Goal: Task Accomplishment & Management: Use online tool/utility

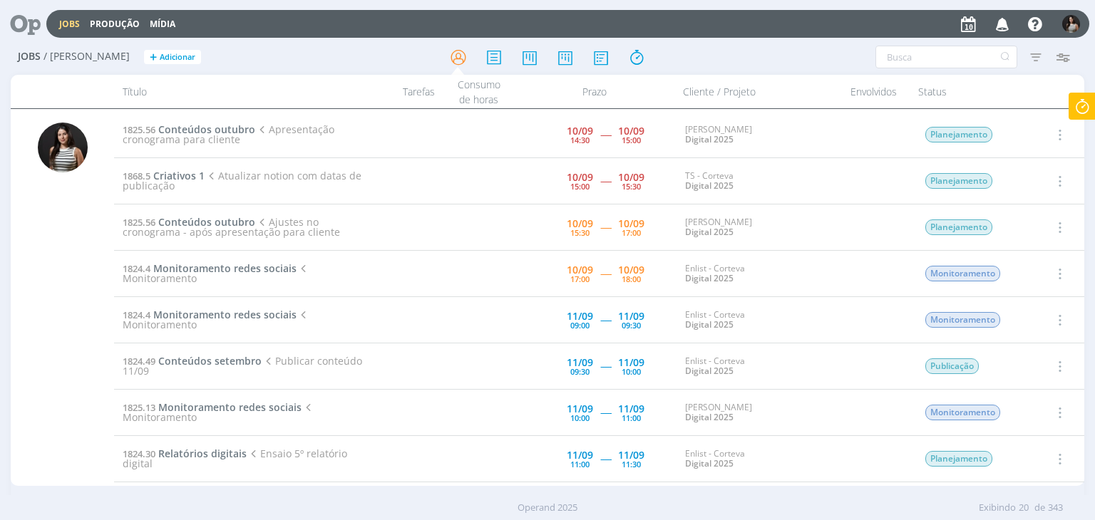
click at [1081, 103] on icon at bounding box center [1082, 107] width 26 height 28
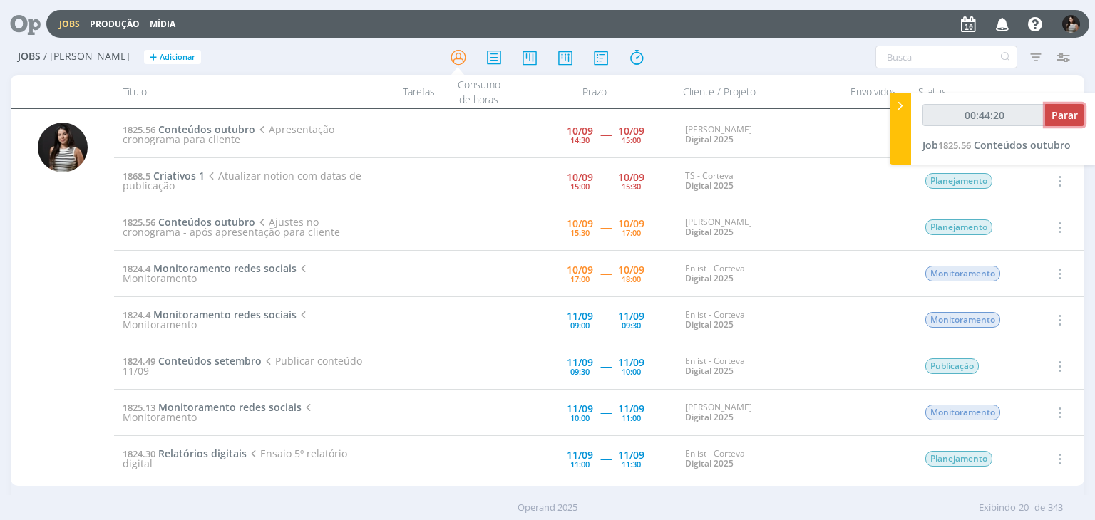
click at [1077, 113] on span "Parar" at bounding box center [1064, 115] width 26 height 14
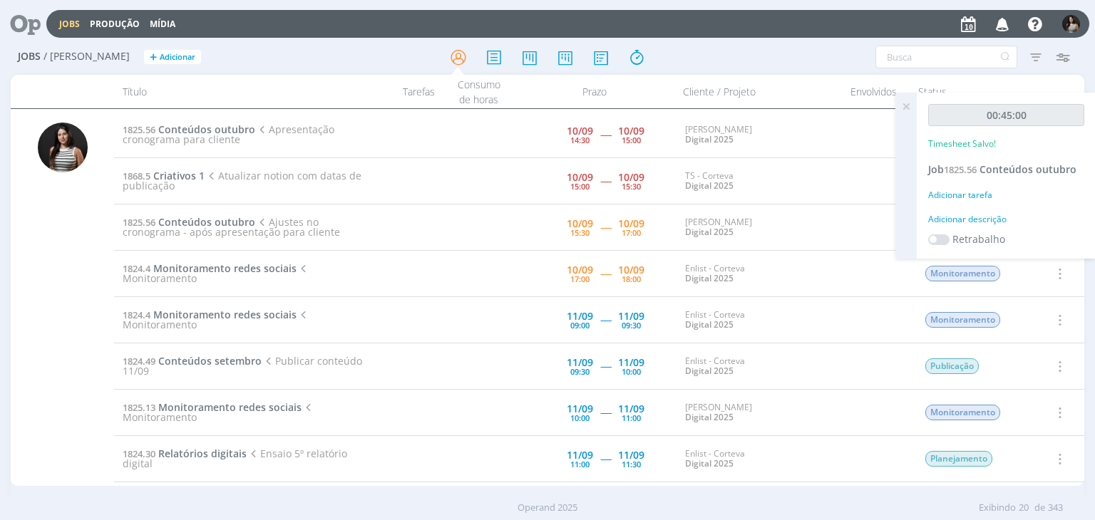
click at [910, 105] on icon at bounding box center [906, 107] width 26 height 28
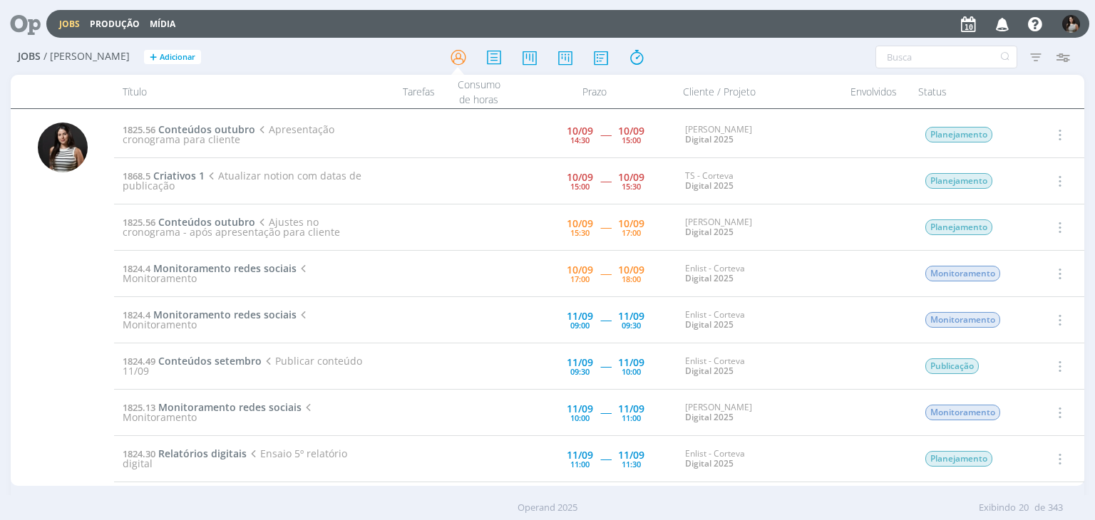
click at [1058, 132] on icon "button" at bounding box center [1058, 134] width 16 height 17
click at [1040, 176] on link "Concluir" at bounding box center [1018, 181] width 113 height 23
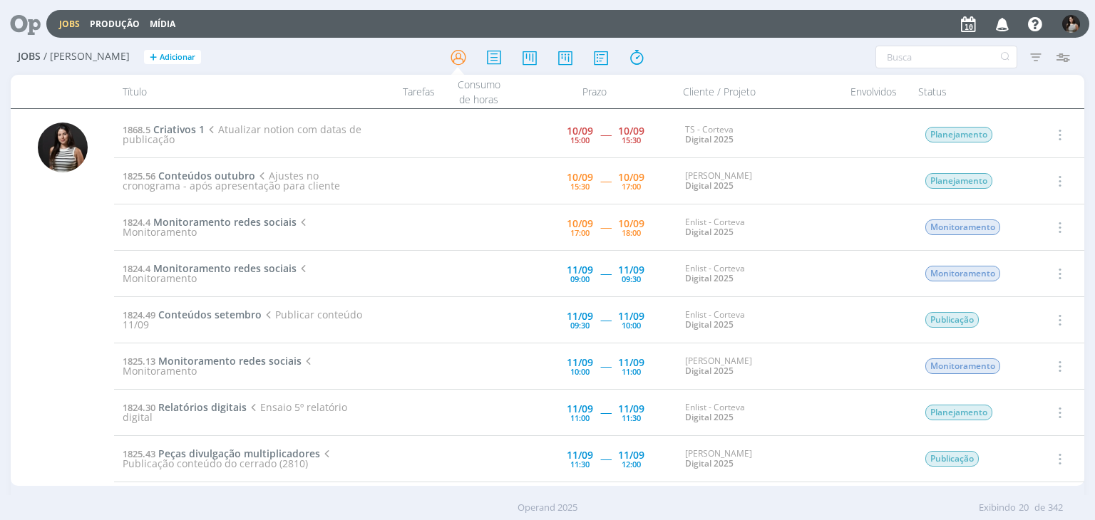
click at [1057, 130] on icon "button" at bounding box center [1058, 134] width 16 height 17
click at [1018, 228] on link "Iniciar timesheet" at bounding box center [1018, 227] width 113 height 23
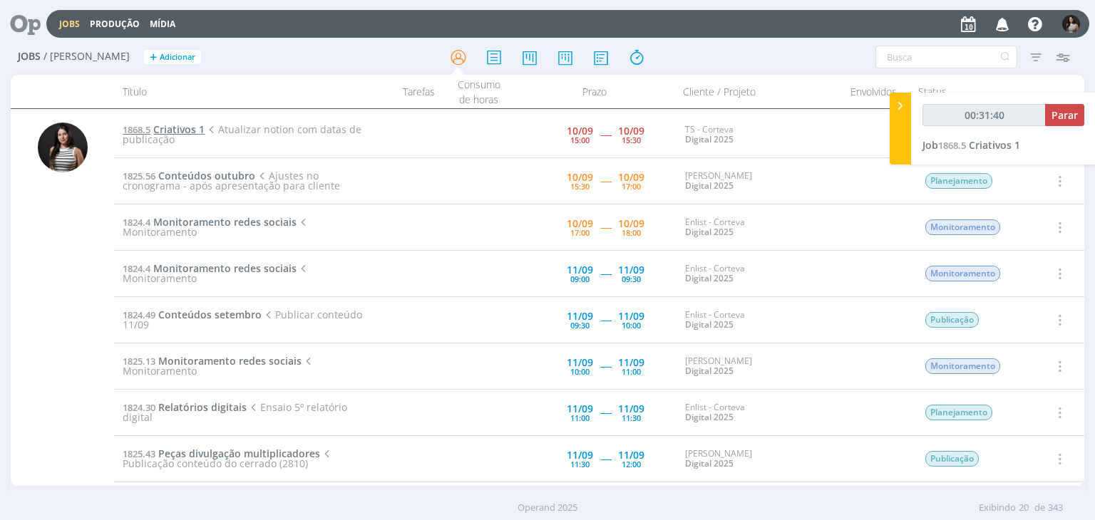
click at [185, 130] on span "Criativos 1" at bounding box center [178, 130] width 51 height 14
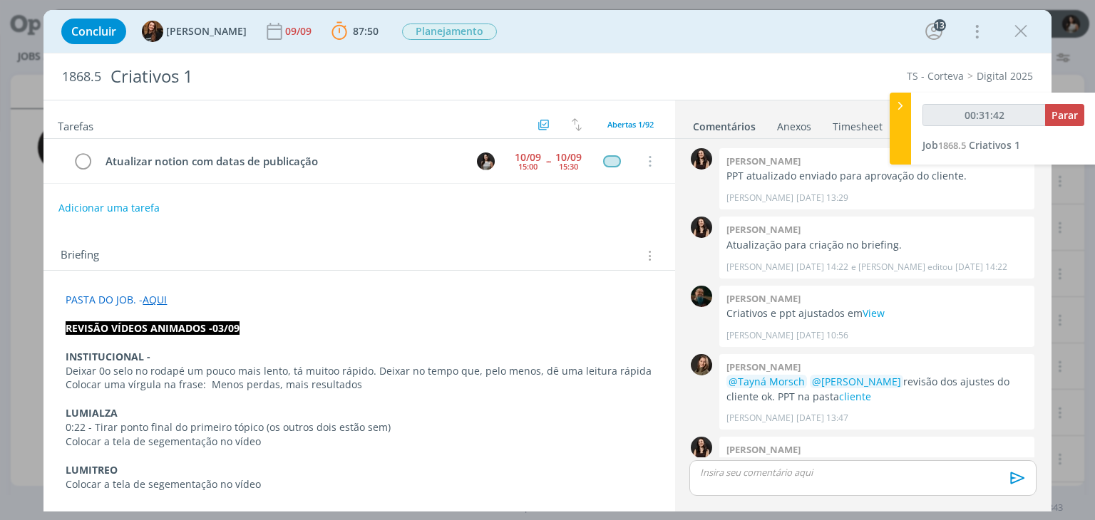
scroll to position [1809, 0]
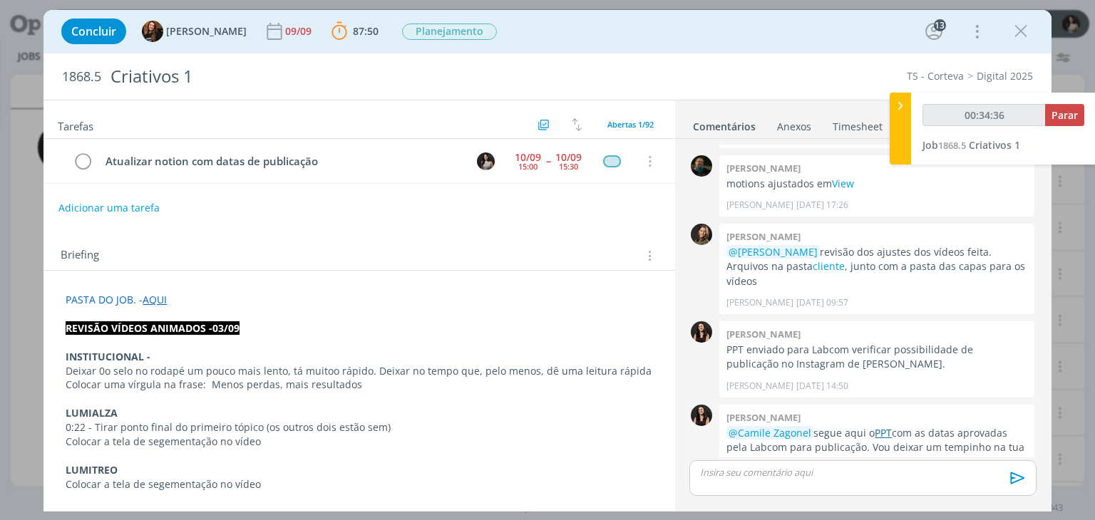
click at [887, 426] on link "PPT" at bounding box center [882, 433] width 17 height 14
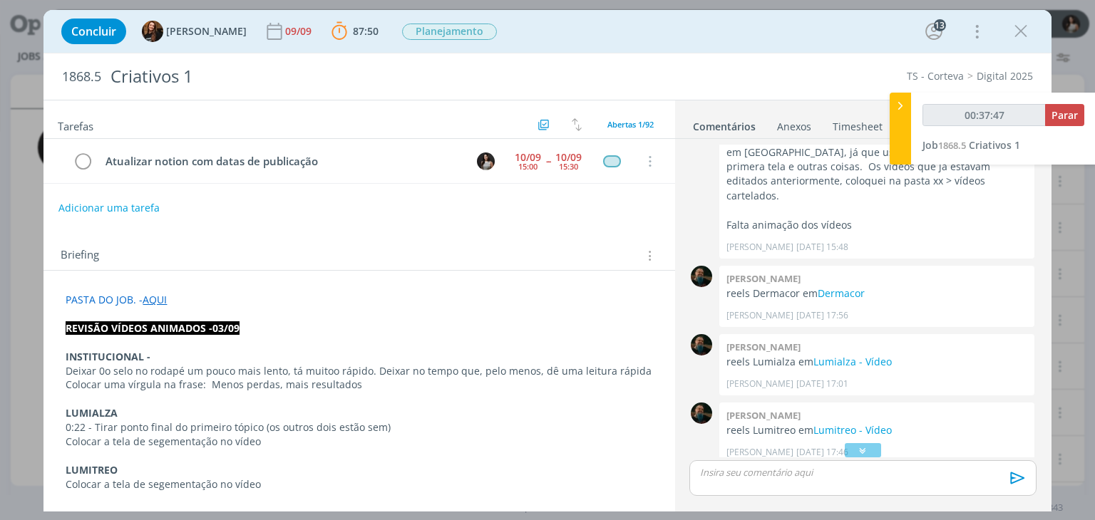
scroll to position [1239, 0]
click at [1055, 118] on span "Parar" at bounding box center [1064, 115] width 26 height 14
type input "00:42:00"
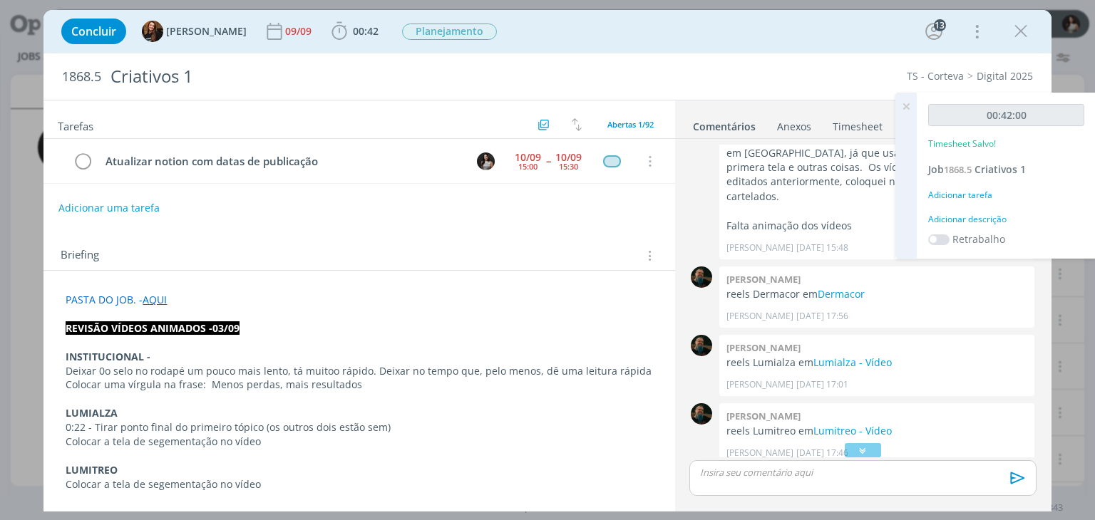
click at [905, 110] on icon at bounding box center [906, 107] width 26 height 28
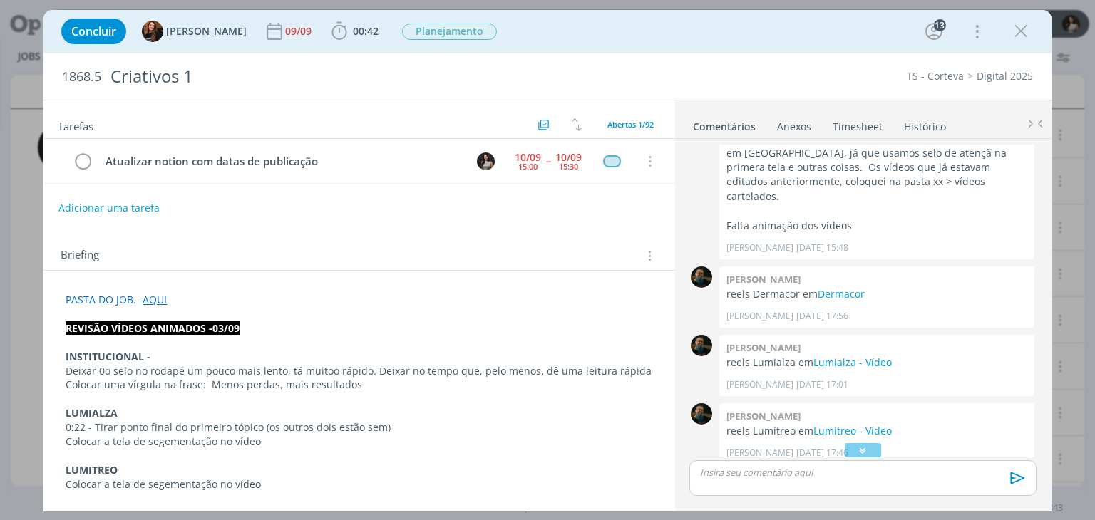
click at [855, 123] on link "Timesheet" at bounding box center [857, 123] width 51 height 21
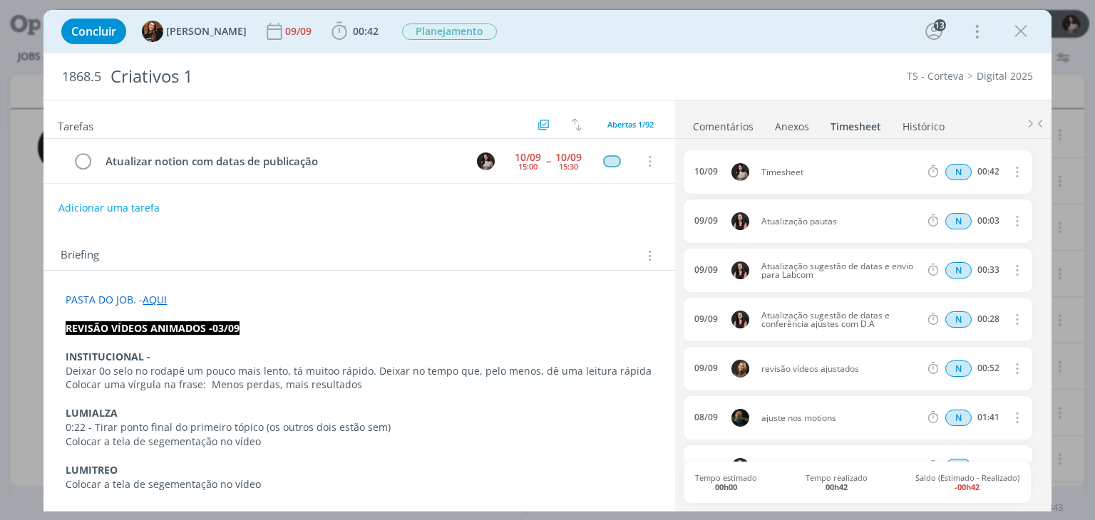
click at [1018, 167] on button "dialog" at bounding box center [1015, 172] width 34 height 24
click at [981, 209] on link "Editar" at bounding box center [975, 218] width 113 height 23
drag, startPoint x: 822, startPoint y: 172, endPoint x: 747, endPoint y: 180, distance: 75.3
click at [747, 180] on div "10/09 17:03 Timesheet Selecione a tarefa N 00:42" at bounding box center [857, 171] width 348 height 43
click at [793, 145] on div "10/09 17:03 Ajuste planejamento Selecione a tarefa N 00:42 09/09 Atualização pa…" at bounding box center [862, 324] width 358 height 370
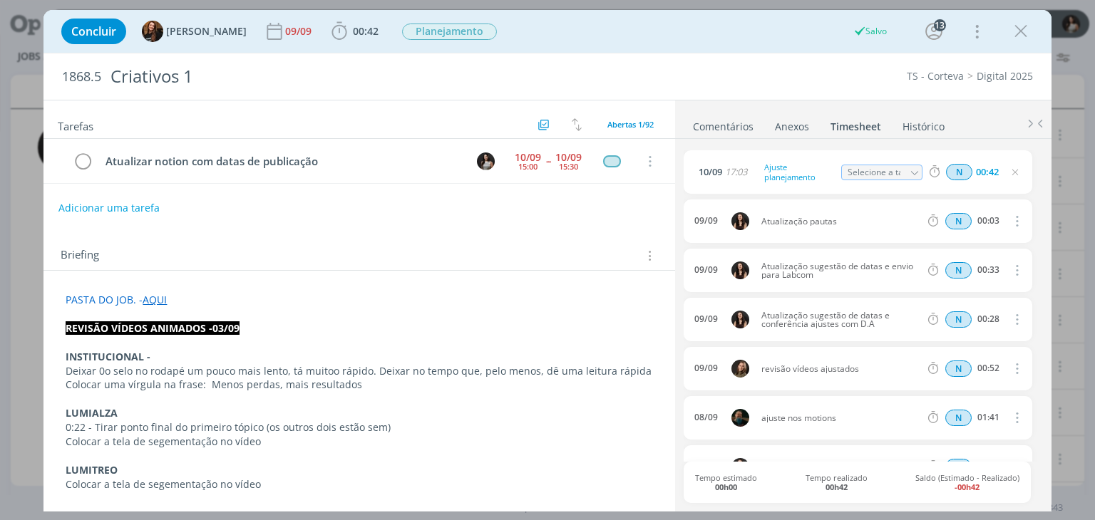
click at [720, 125] on link "Comentários" at bounding box center [723, 123] width 62 height 21
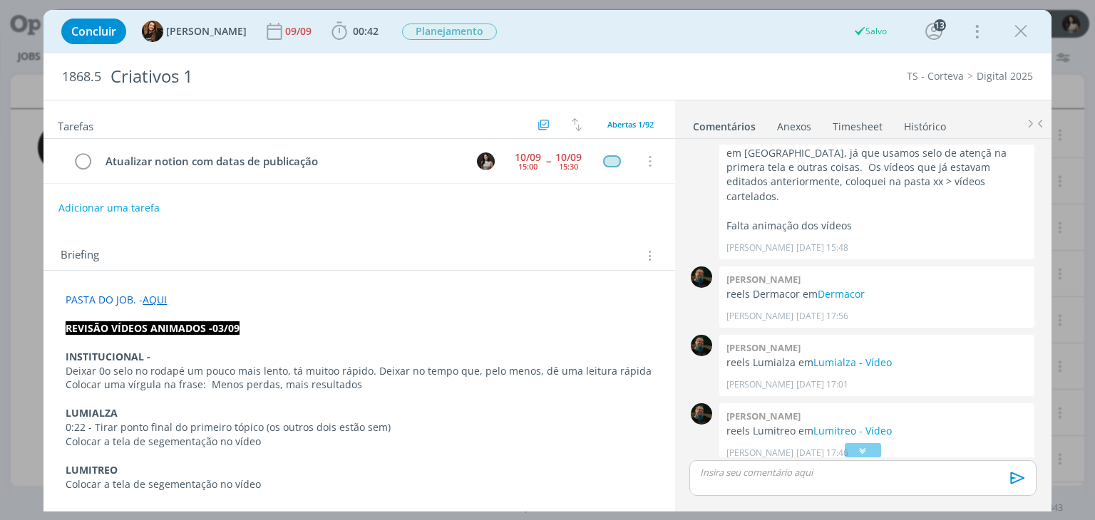
click at [775, 477] on p "dialog" at bounding box center [862, 472] width 324 height 13
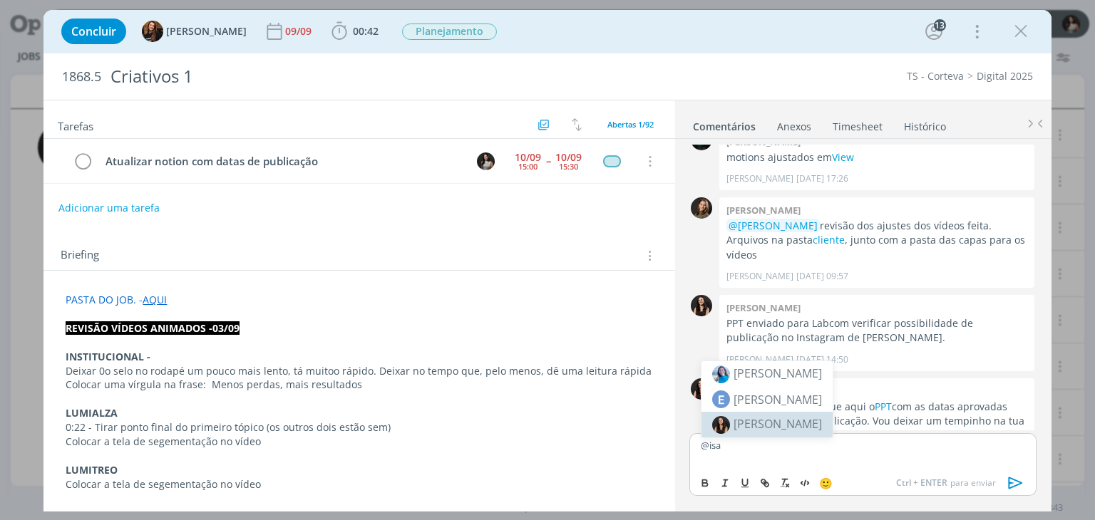
click at [778, 422] on span "[PERSON_NAME]" at bounding box center [777, 424] width 88 height 16
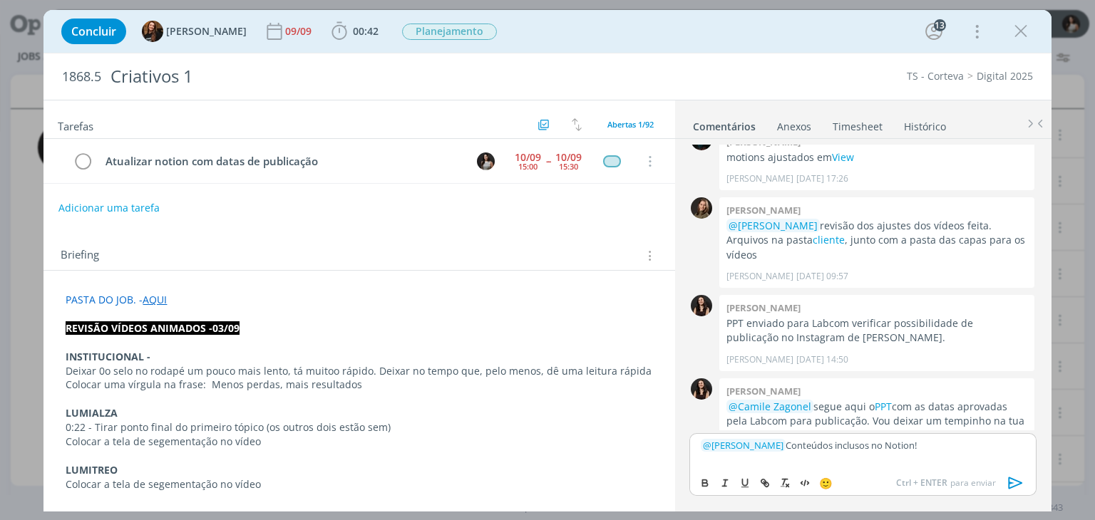
click at [1015, 480] on icon "dialog" at bounding box center [1015, 483] width 14 height 12
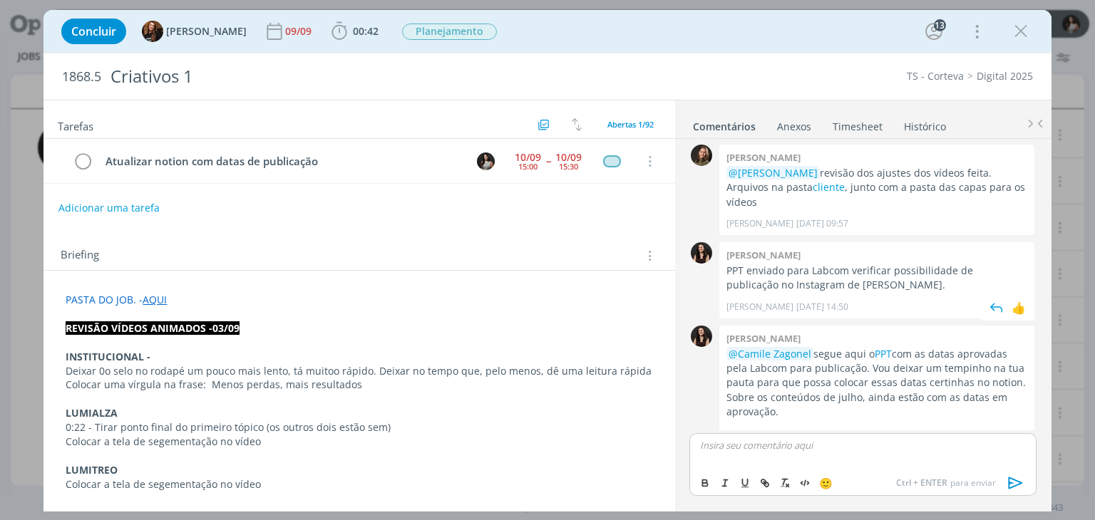
scroll to position [1890, 0]
click at [1010, 36] on icon "dialog" at bounding box center [1020, 31] width 21 height 21
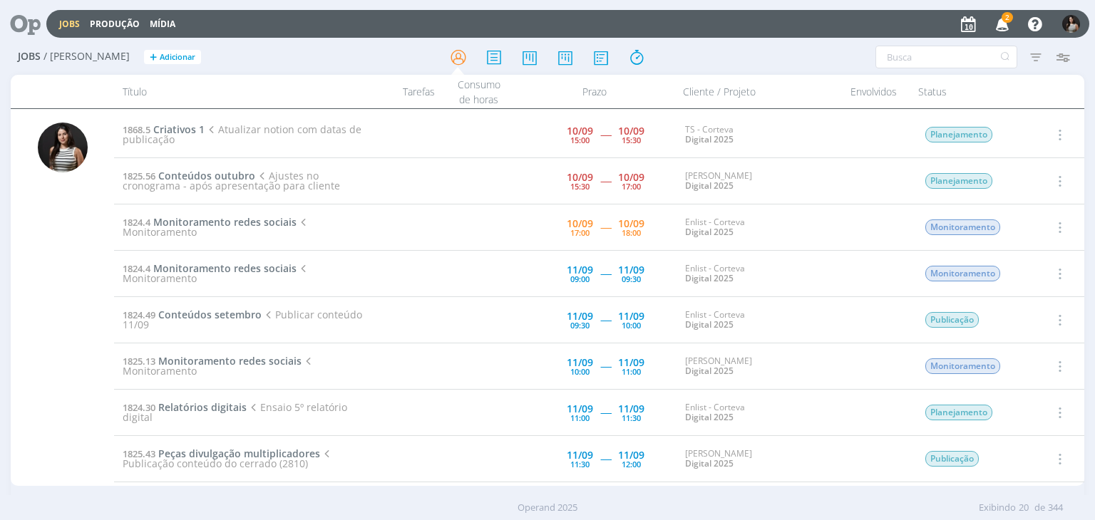
click at [1052, 132] on icon "button" at bounding box center [1058, 134] width 16 height 17
click at [1031, 178] on link "Concluir" at bounding box center [1018, 181] width 113 height 23
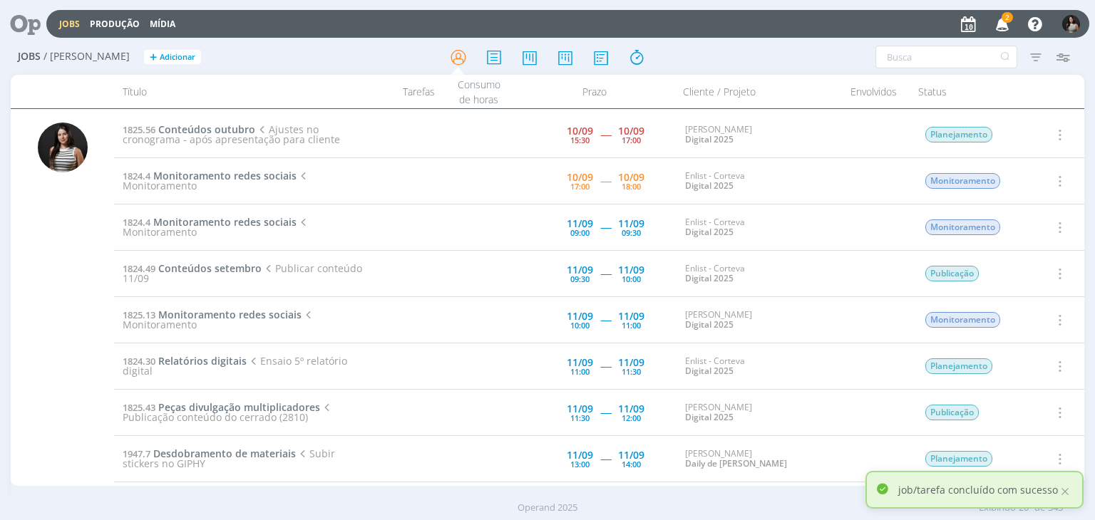
click at [1057, 177] on icon "button" at bounding box center [1058, 180] width 16 height 17
click at [1015, 269] on link "Iniciar timesheet" at bounding box center [1018, 273] width 113 height 23
click at [1000, 26] on icon "button" at bounding box center [1002, 23] width 25 height 24
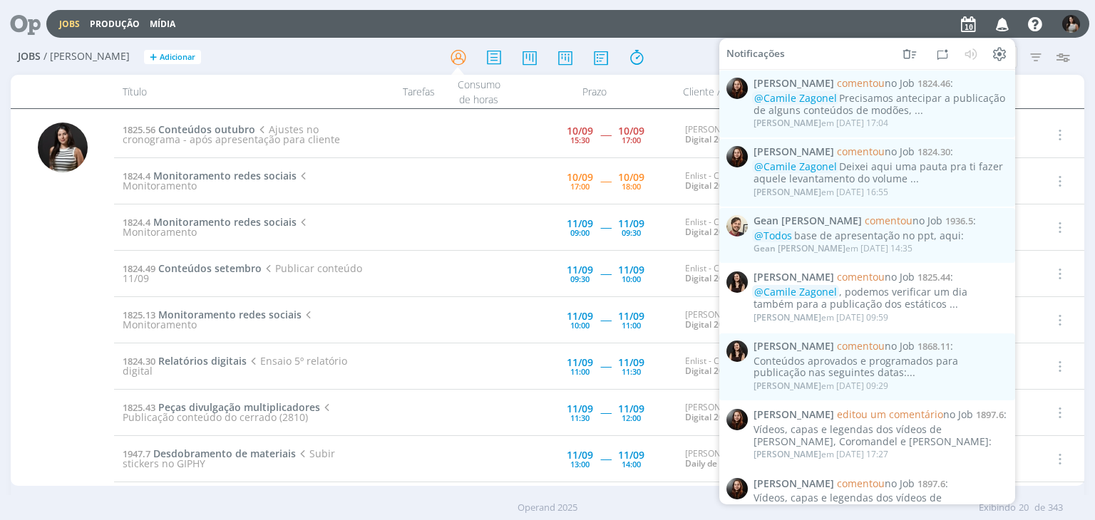
click at [1085, 49] on div "Jobs / Minha Pauta + Adicionar Filtros Filtrar Limpar Tipo Jobs e Tarefas Data …" at bounding box center [547, 283] width 1095 height 487
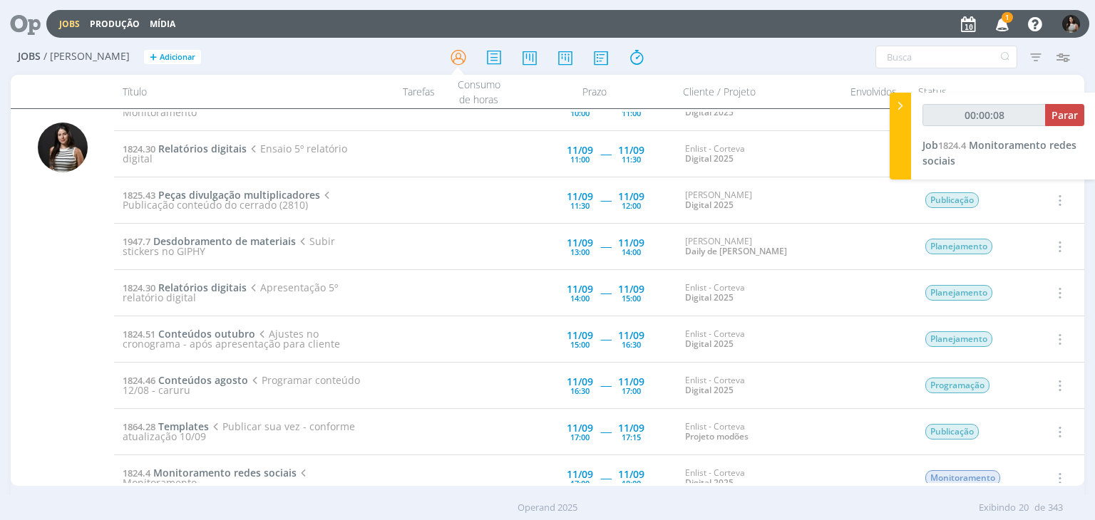
scroll to position [214, 0]
click at [221, 331] on span "Conteúdos outubro" at bounding box center [206, 333] width 97 height 14
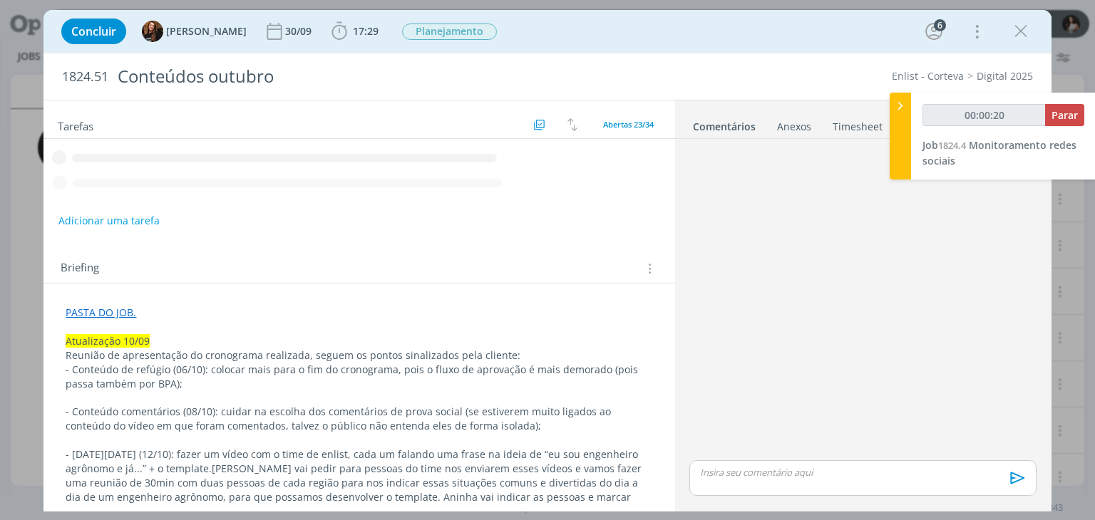
type input "00:00:21"
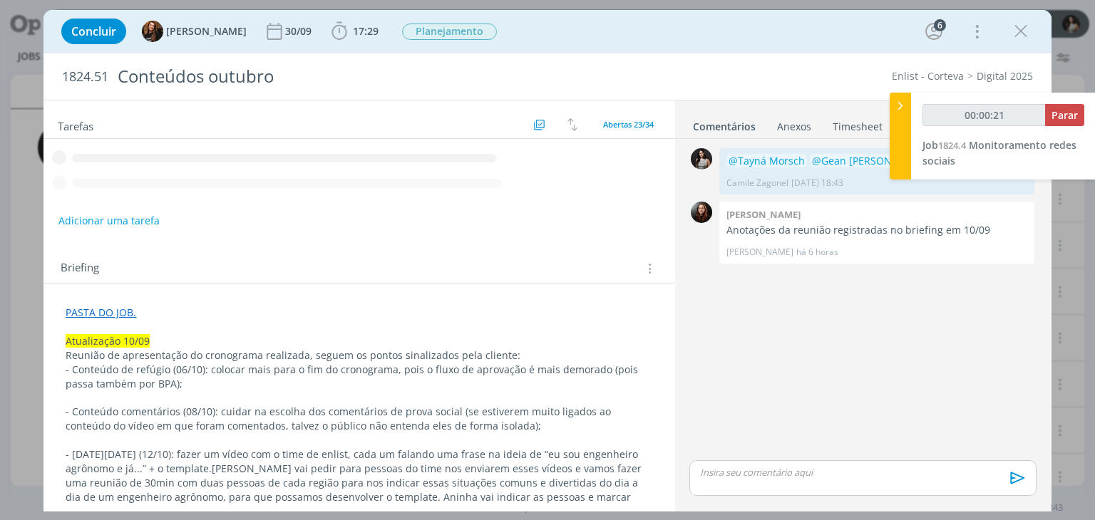
click at [895, 115] on div at bounding box center [899, 136] width 21 height 87
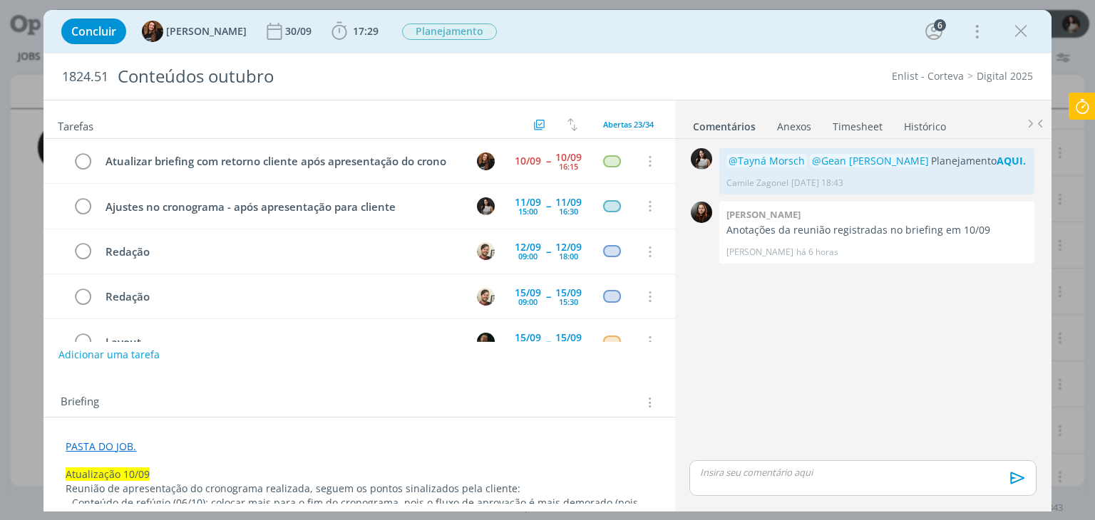
click at [852, 129] on link "Timesheet" at bounding box center [857, 123] width 51 height 21
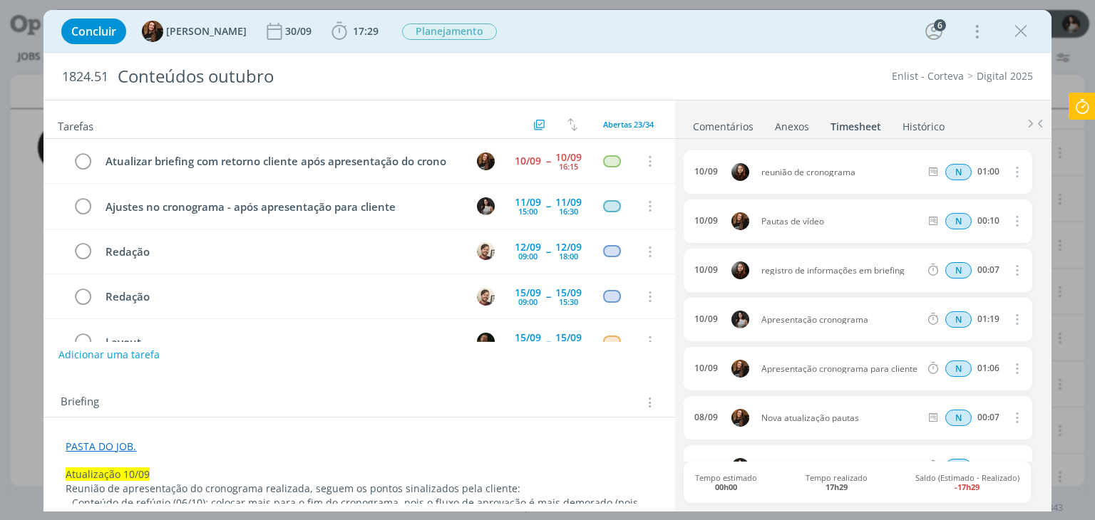
click at [738, 127] on link "Comentários" at bounding box center [723, 123] width 62 height 21
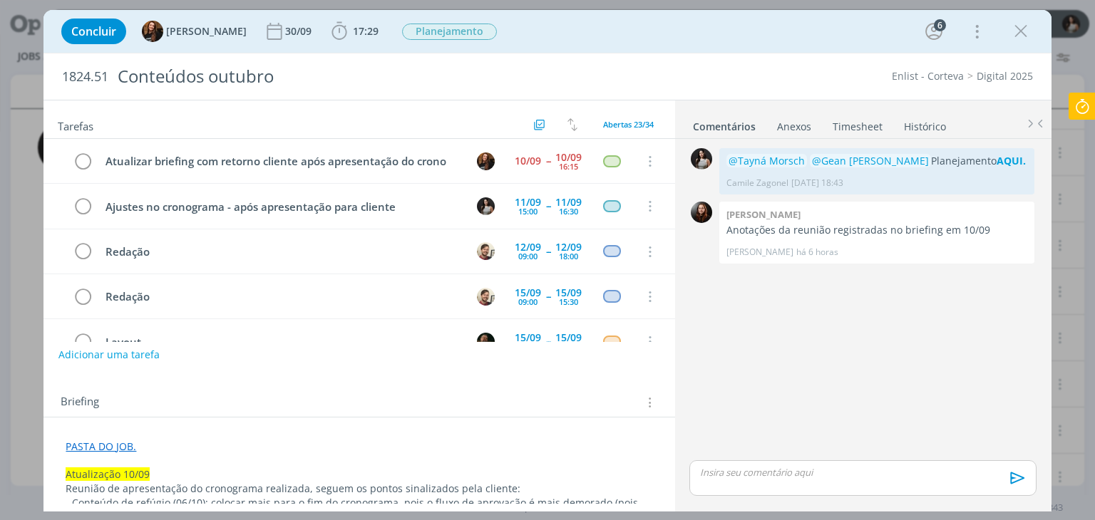
click at [738, 480] on div "dialog" at bounding box center [862, 478] width 346 height 36
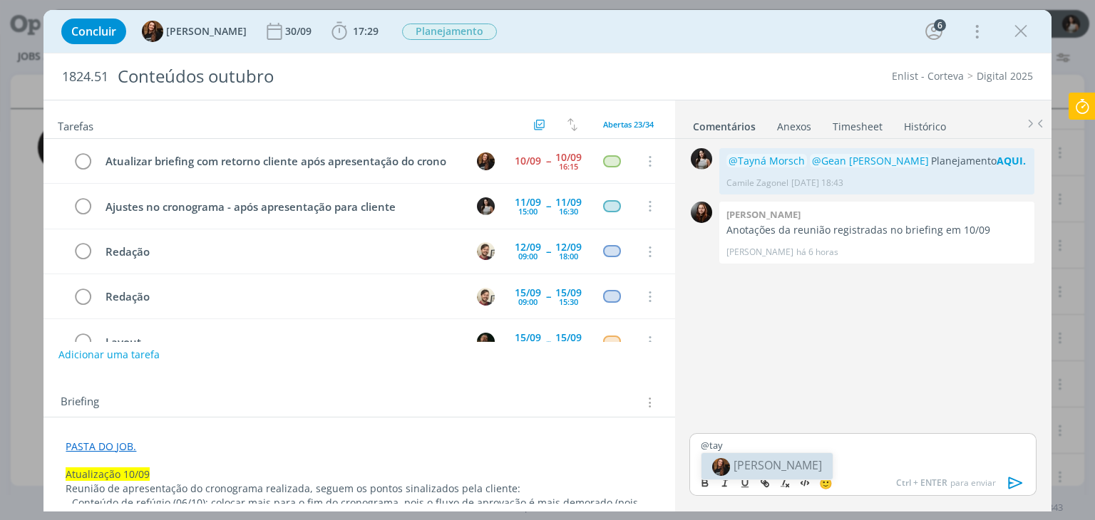
click at [736, 458] on span "[PERSON_NAME]" at bounding box center [777, 465] width 88 height 16
click at [811, 464] on body "Jobs Produção Mídia 1 Notificações Central de Ajuda Área de Membros Implantação…" at bounding box center [547, 260] width 1095 height 520
click at [837, 448] on p "﻿ @ Tayná Morsch ﻿ @ed" at bounding box center [862, 445] width 324 height 13
click at [839, 467] on span "[PERSON_NAME]" at bounding box center [853, 465] width 88 height 16
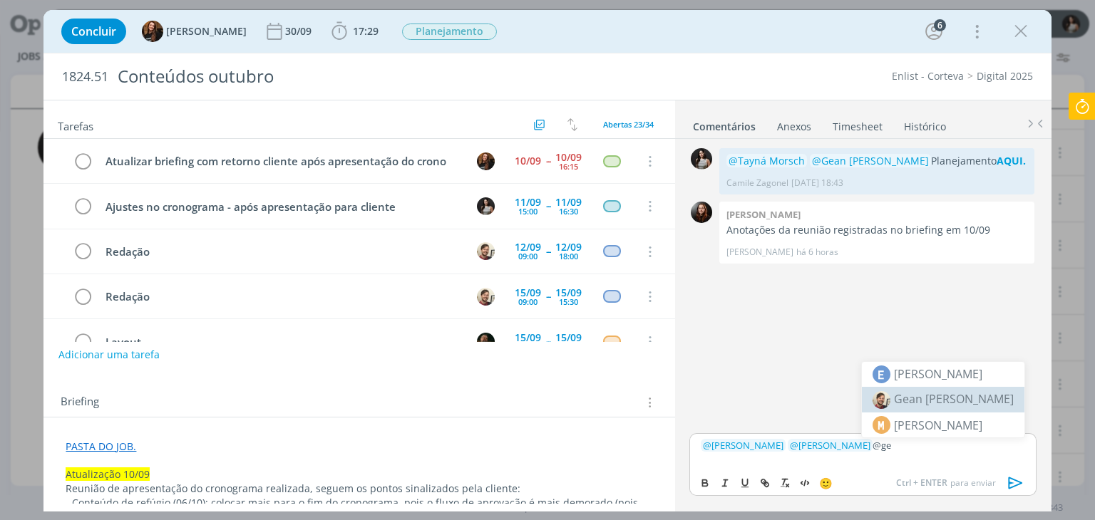
click at [934, 394] on span "Gean [PERSON_NAME]" at bounding box center [954, 399] width 120 height 16
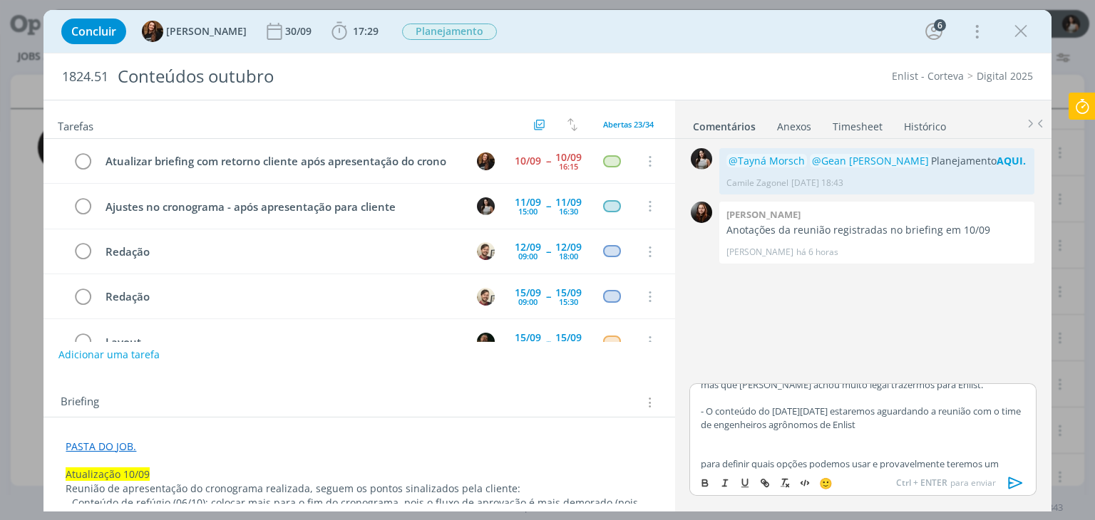
scroll to position [90, 0]
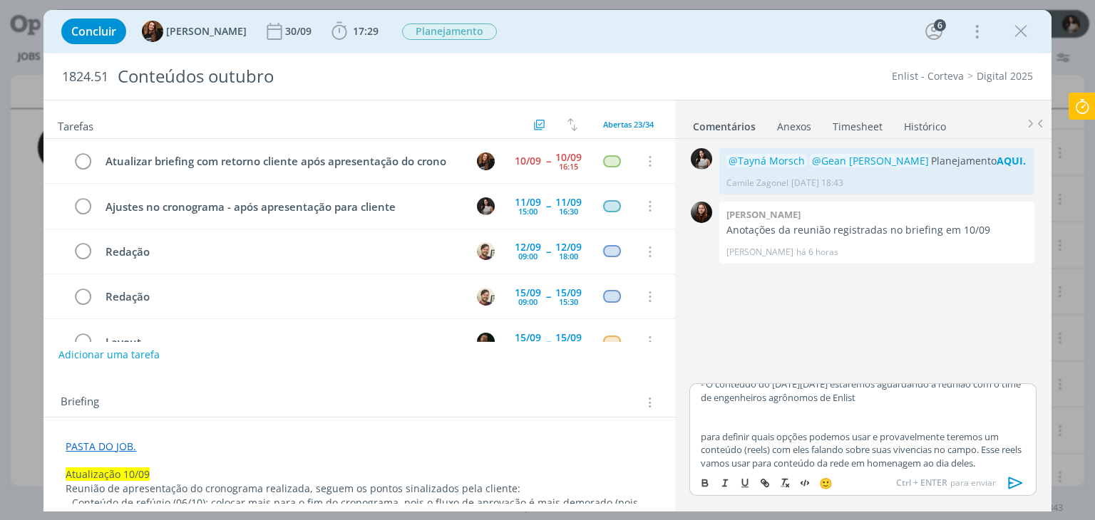
click at [704, 434] on p "para definir quais opções podemos usar e provavelmente teremos um conteúdo (ree…" at bounding box center [862, 449] width 324 height 39
click at [703, 439] on p "para definir quais opções podemos usar e provavelmente teremos um conteúdo (ree…" at bounding box center [862, 449] width 324 height 39
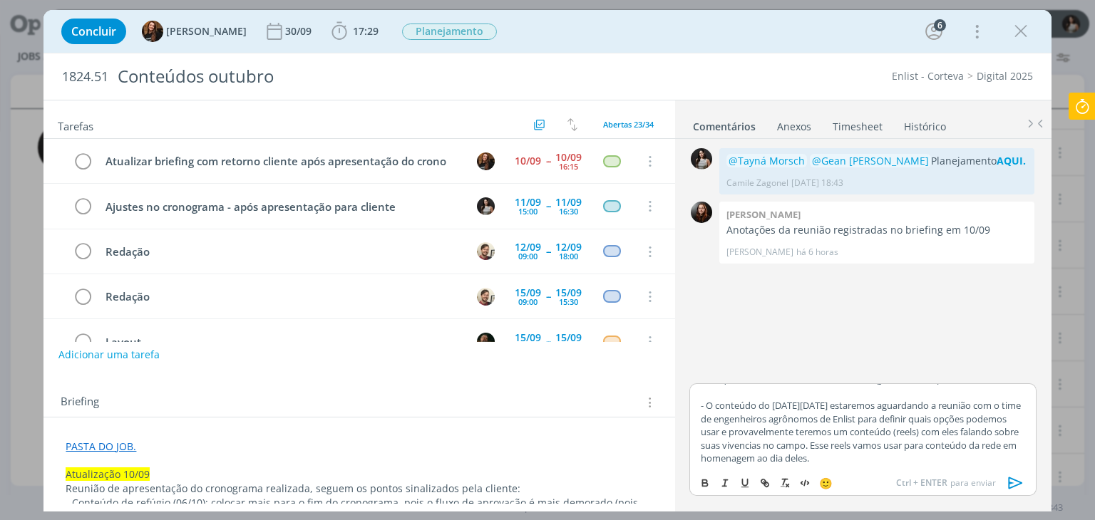
click at [824, 429] on p "- O conteúdo do Dia do Engenheiro Agrônomo estaremos aguardando a reunião com o…" at bounding box center [862, 432] width 324 height 66
click at [775, 454] on p "- O conteúdo do Dia do Engenheiro Agrônomo estaremos aguardando a reunião com o…" at bounding box center [862, 431] width 324 height 66
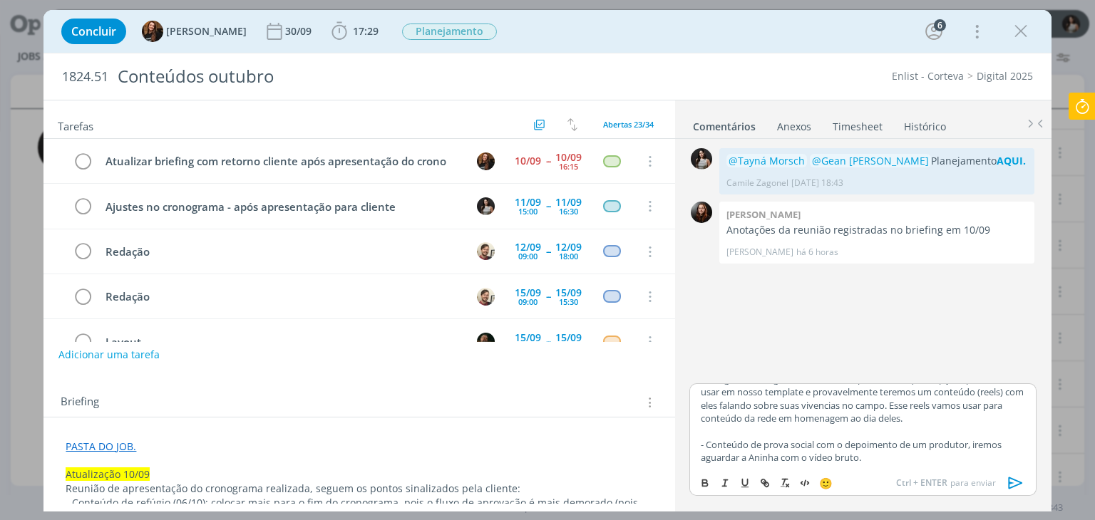
scroll to position [122, 0]
click at [1020, 480] on icon "dialog" at bounding box center [1015, 482] width 21 height 21
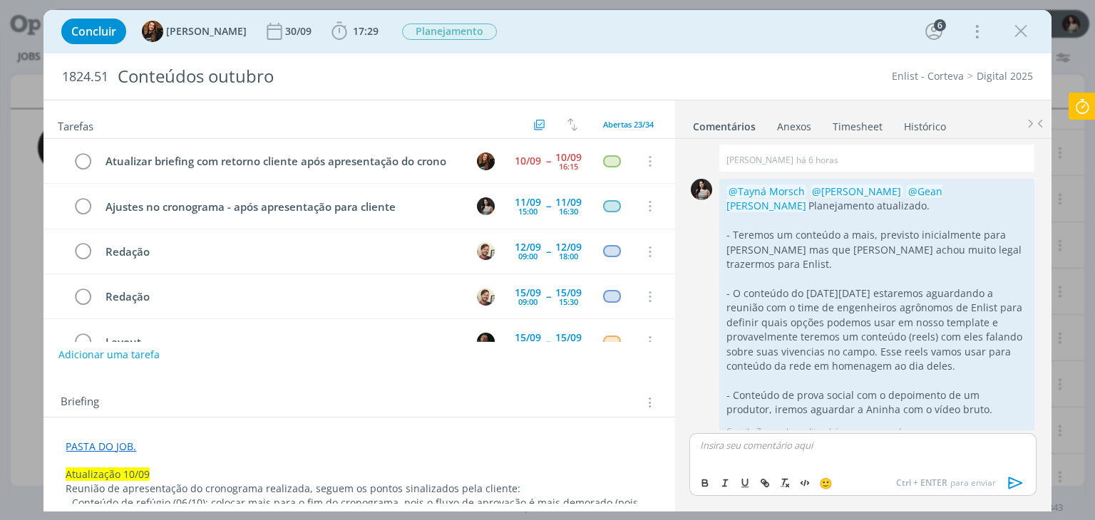
scroll to position [93, 0]
click at [1015, 40] on icon "dialog" at bounding box center [1020, 31] width 21 height 21
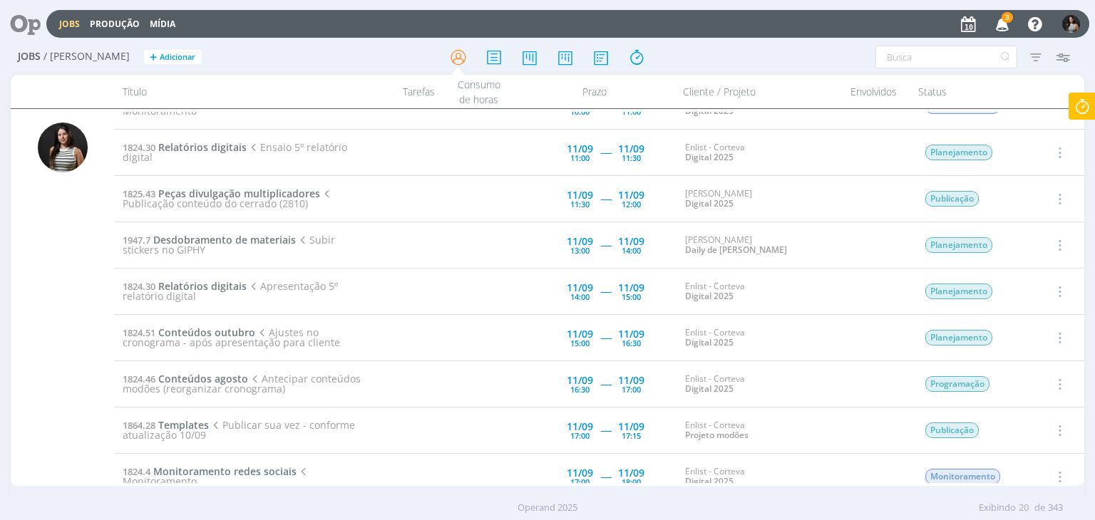
click at [1057, 329] on icon "button" at bounding box center [1058, 337] width 16 height 17
click at [238, 331] on span "Conteúdos outubro" at bounding box center [206, 333] width 97 height 14
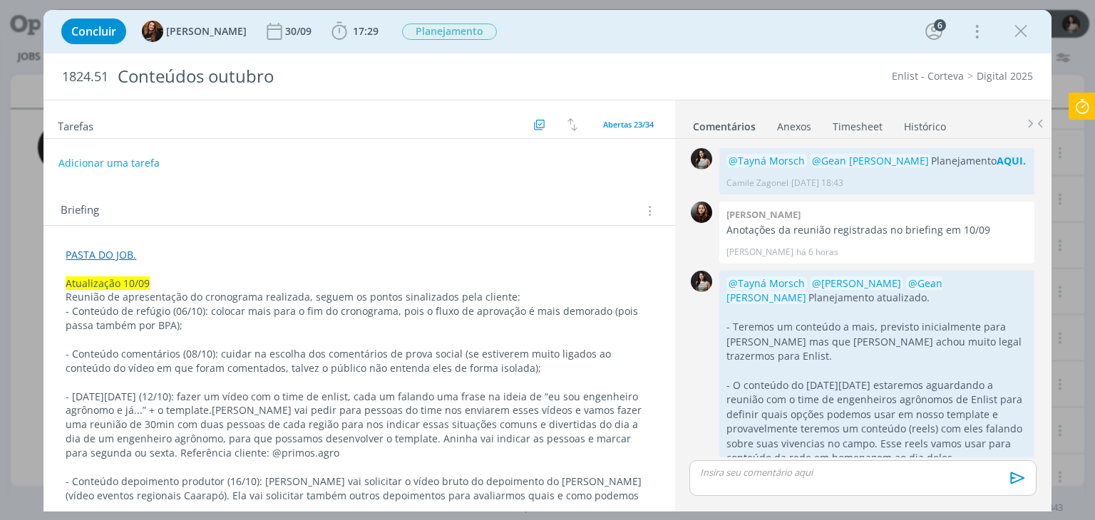
scroll to position [66, 0]
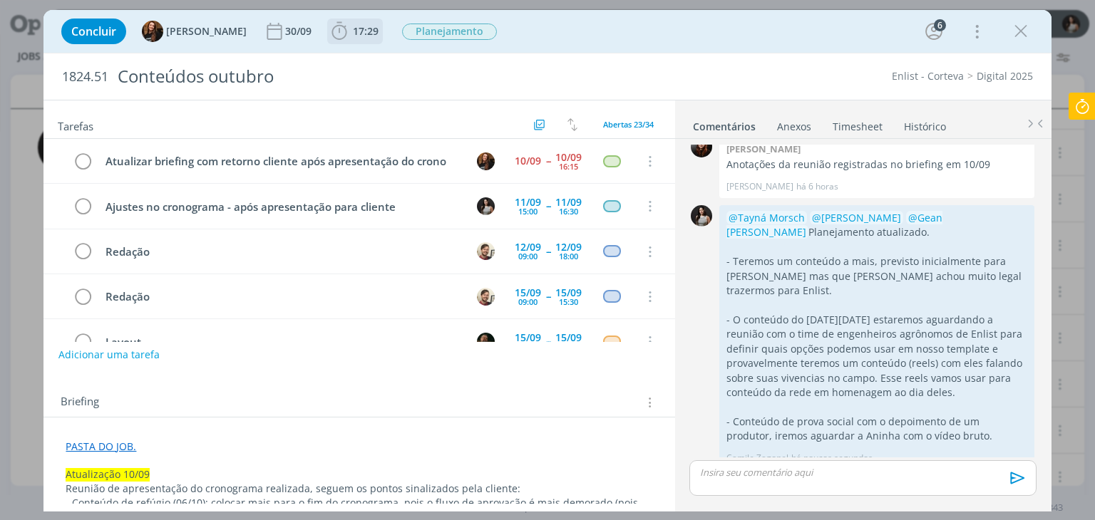
click at [350, 31] on b "17:29" at bounding box center [365, 31] width 31 height 10
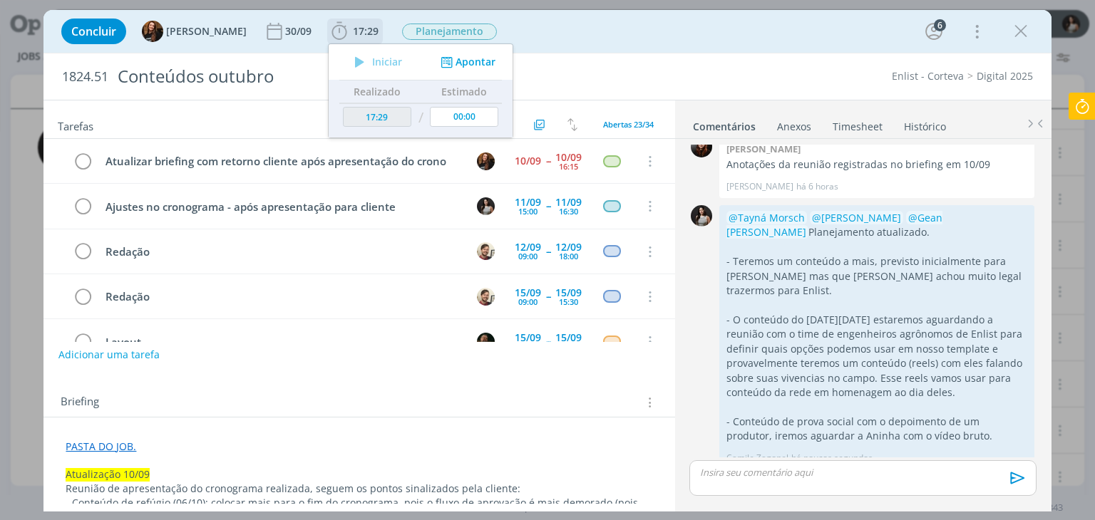
click at [453, 61] on button "Apontar" at bounding box center [466, 62] width 59 height 15
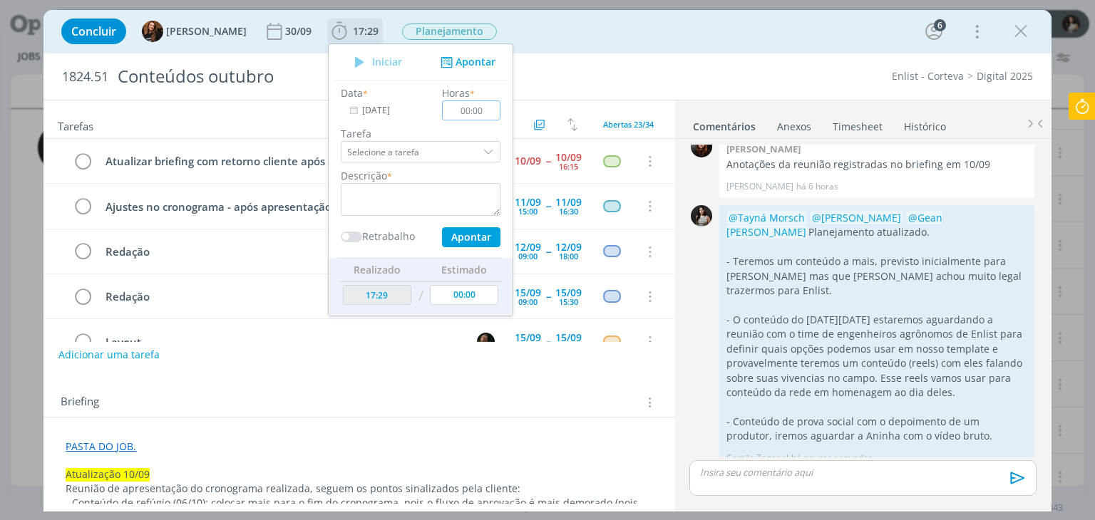
click at [462, 106] on input "00:00" at bounding box center [472, 110] width 58 height 20
type input "00:20"
click at [388, 190] on textarea "dialog" at bounding box center [421, 199] width 160 height 33
type textarea "Ajuste de planejamento"
click at [450, 234] on button "Apontar" at bounding box center [471, 237] width 58 height 20
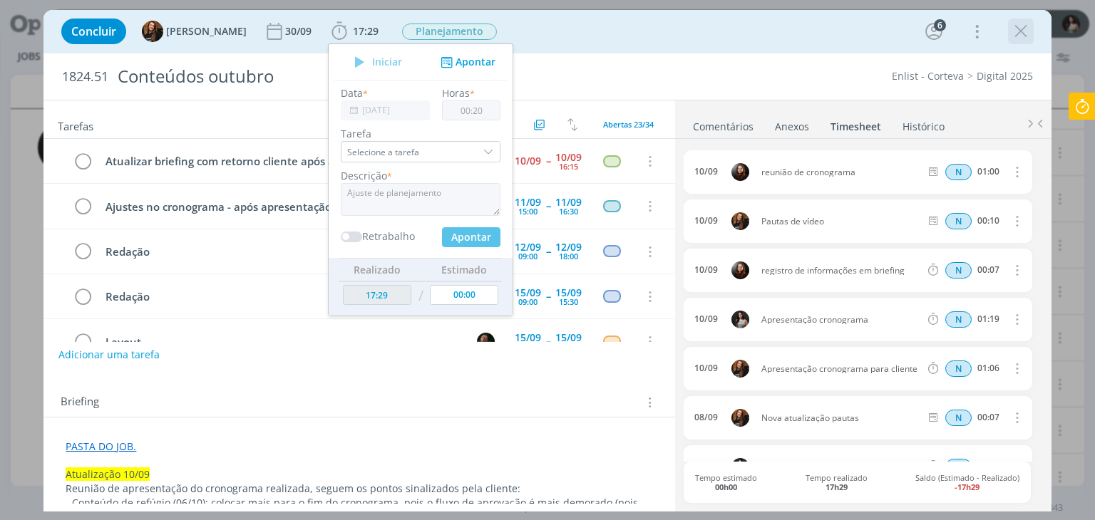
type input "17:49"
type input "00:00"
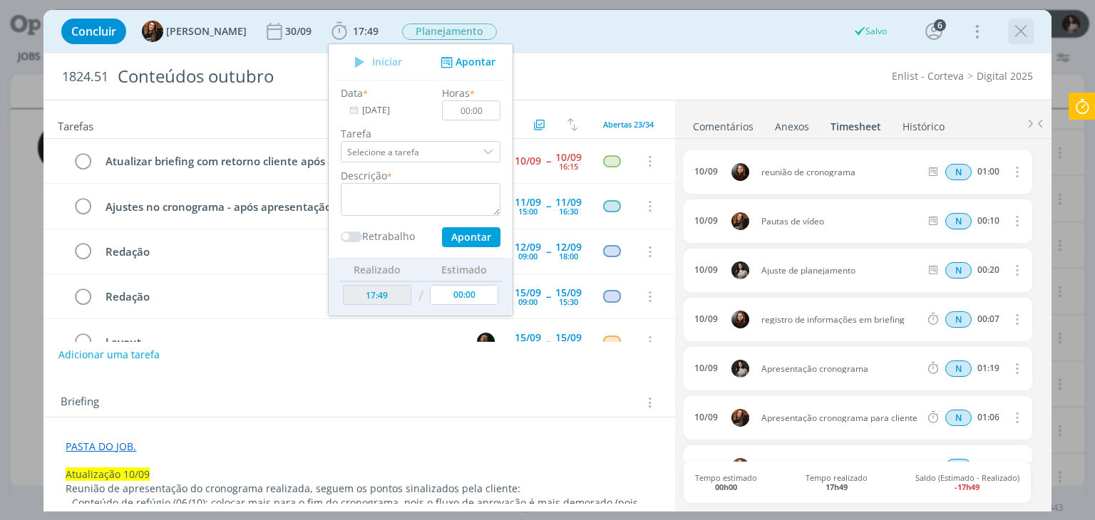
click at [1015, 33] on icon "dialog" at bounding box center [1020, 31] width 21 height 21
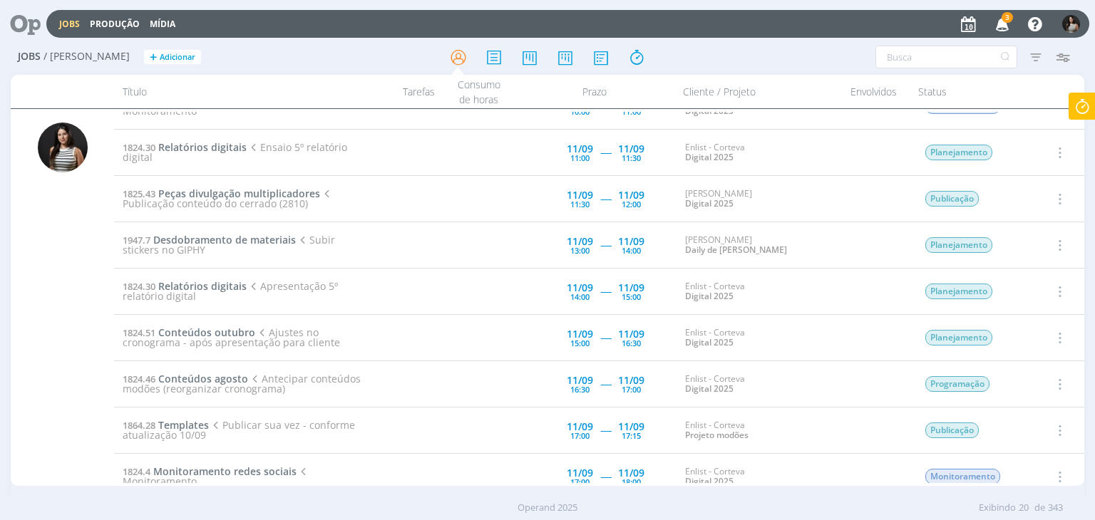
click at [1057, 337] on icon "button" at bounding box center [1058, 337] width 16 height 17
click at [1038, 376] on link "Concluir" at bounding box center [1018, 384] width 113 height 23
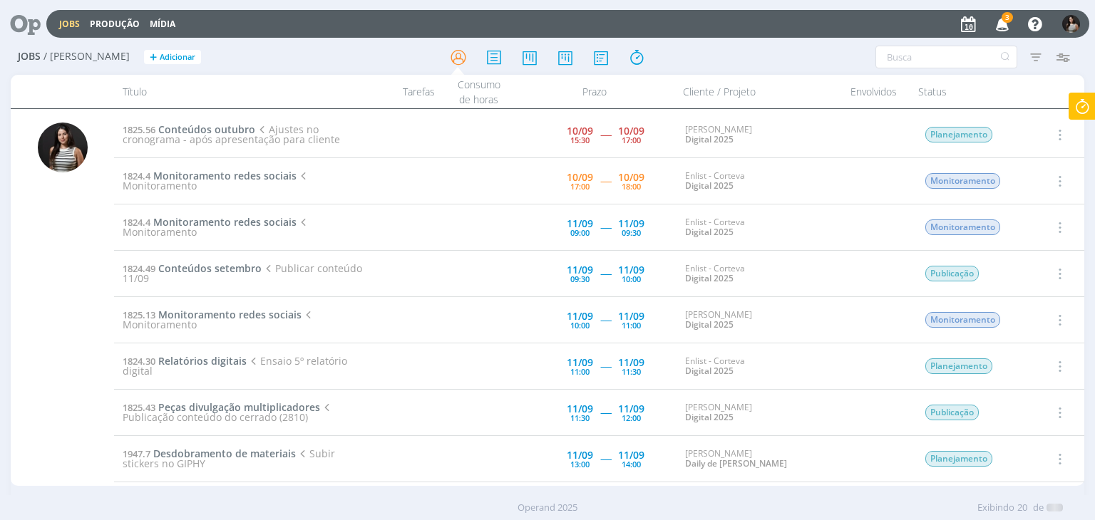
click at [1005, 24] on icon "button" at bounding box center [1002, 23] width 25 height 24
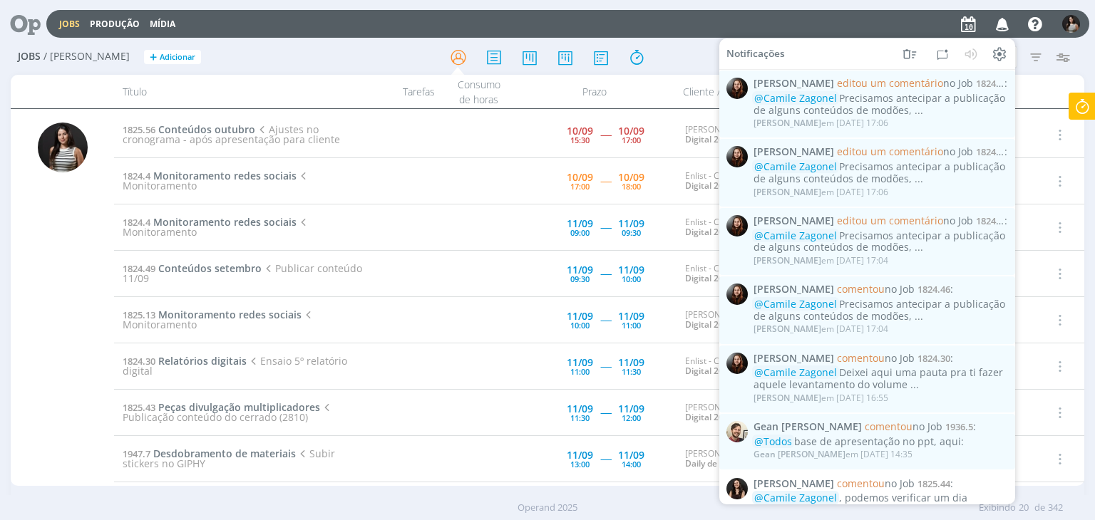
click at [1083, 51] on div "Jobs / Minha Pauta + Adicionar Filtros Filtrar Limpar Tipo Jobs e Tarefas Data …" at bounding box center [547, 283] width 1095 height 487
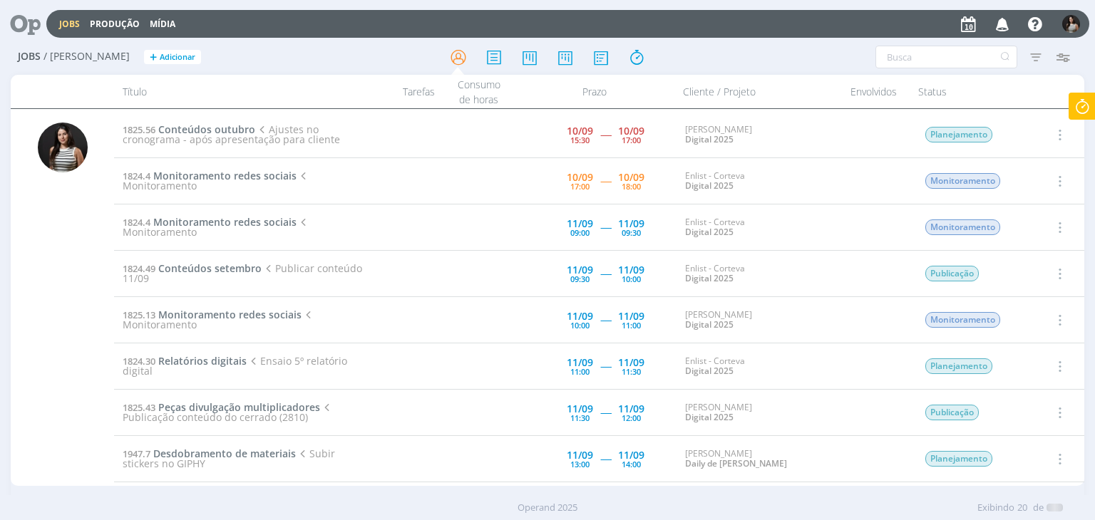
click at [1080, 99] on icon at bounding box center [1082, 107] width 26 height 28
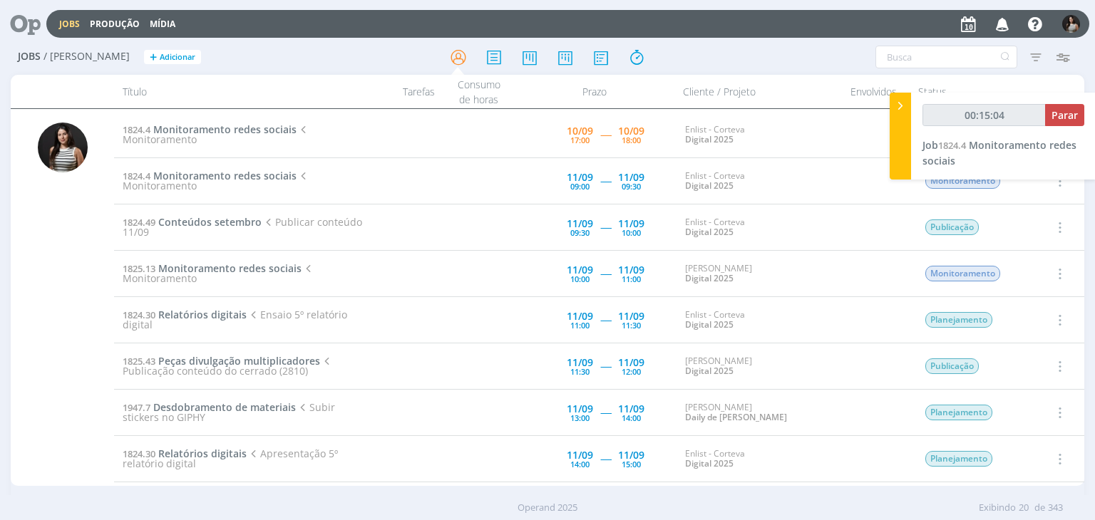
type input "00:15:05"
click at [908, 118] on div at bounding box center [899, 136] width 21 height 87
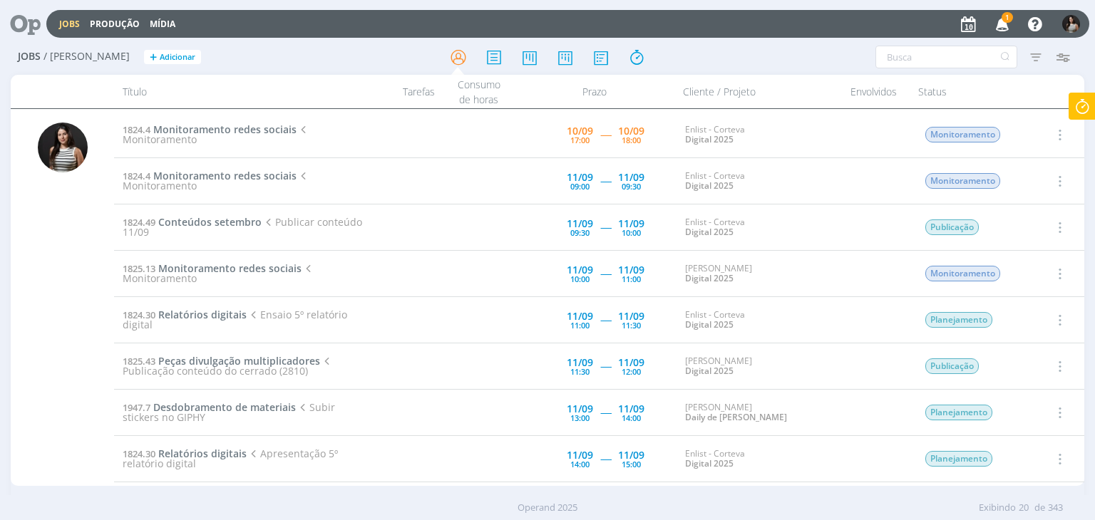
click at [1005, 24] on icon "button" at bounding box center [1002, 23] width 25 height 24
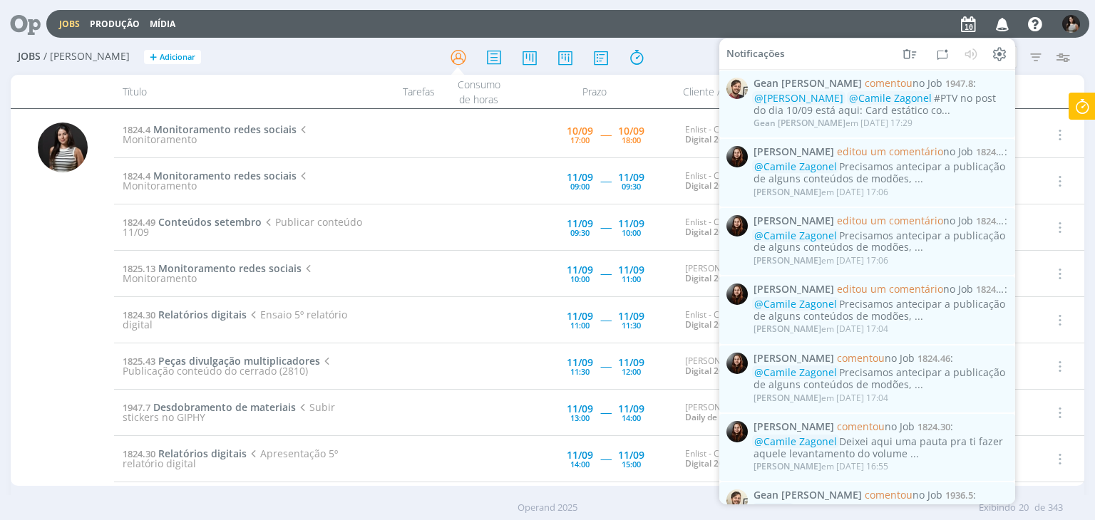
click at [1084, 53] on div "Jobs / Minha Pauta + Adicionar Filtros Filtrar Limpar Tipo Jobs e Tarefas Data …" at bounding box center [547, 283] width 1095 height 487
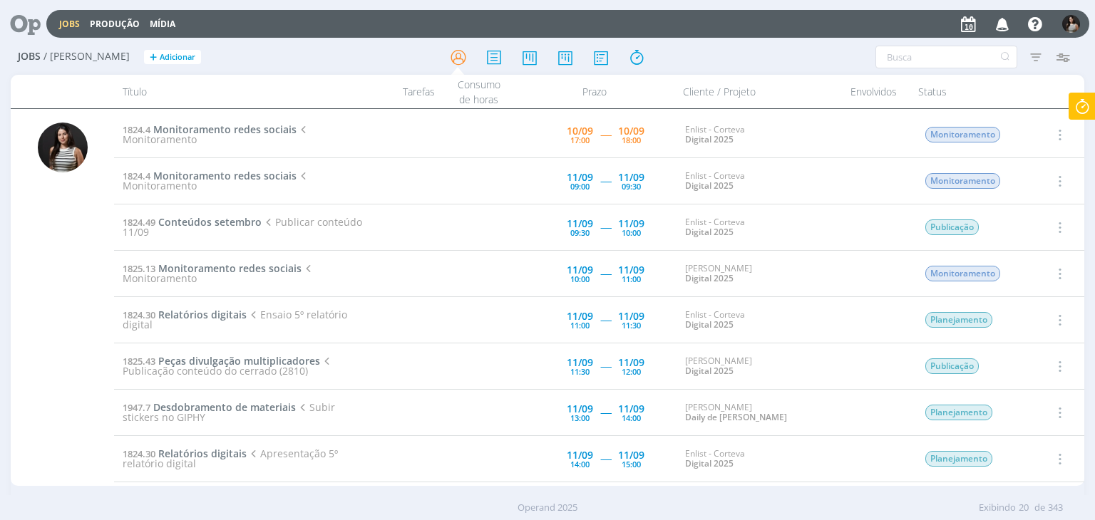
click at [1086, 112] on icon at bounding box center [1082, 107] width 26 height 28
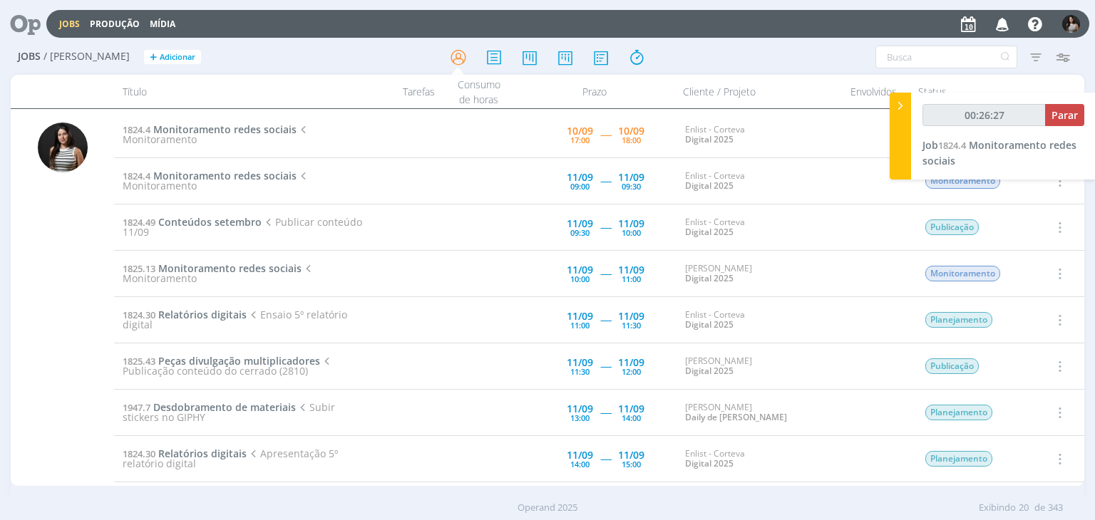
type input "00:26:28"
click at [900, 113] on div at bounding box center [899, 136] width 21 height 87
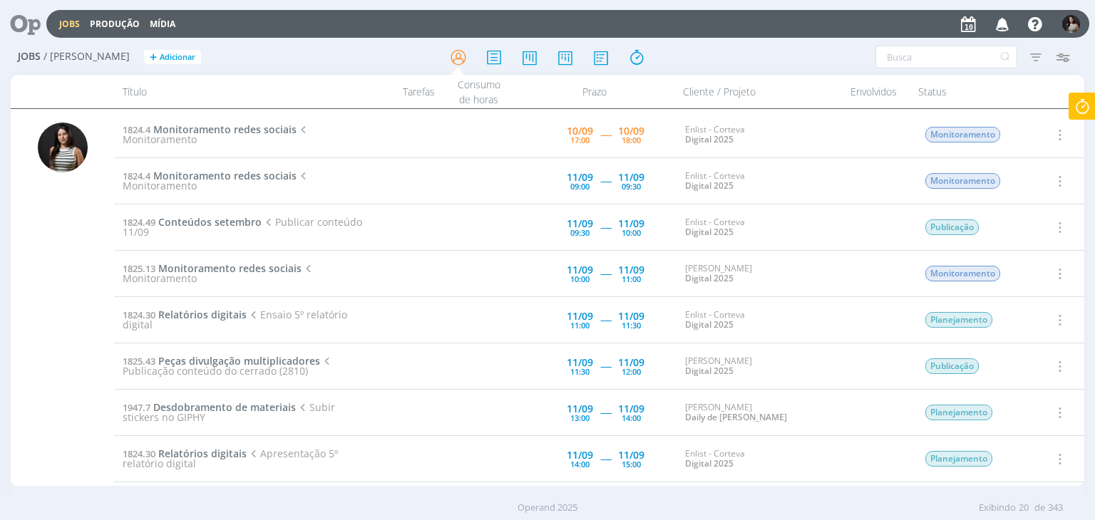
click at [1077, 112] on icon at bounding box center [1082, 107] width 26 height 28
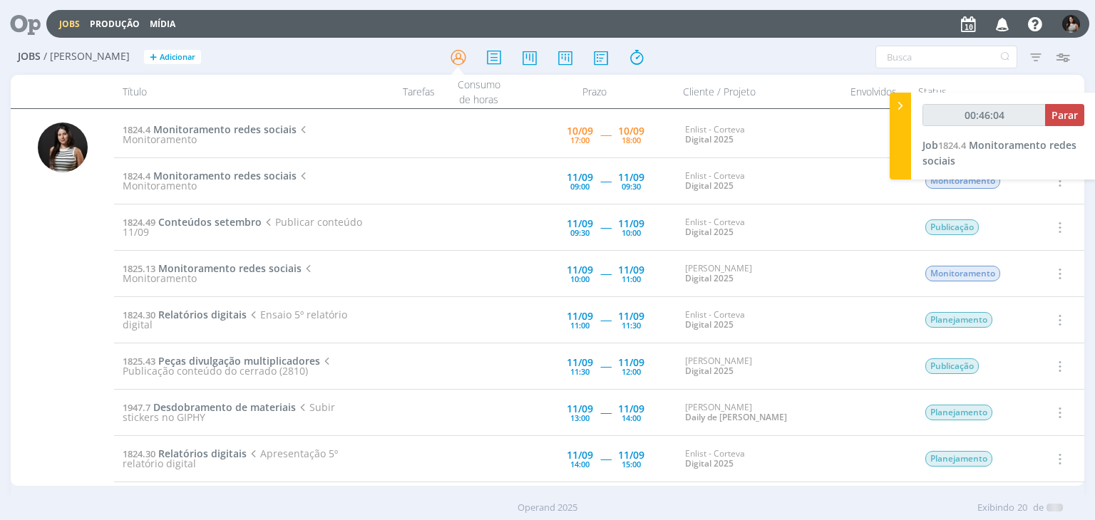
type input "00:46:05"
click at [1060, 109] on span "Parar" at bounding box center [1064, 115] width 26 height 14
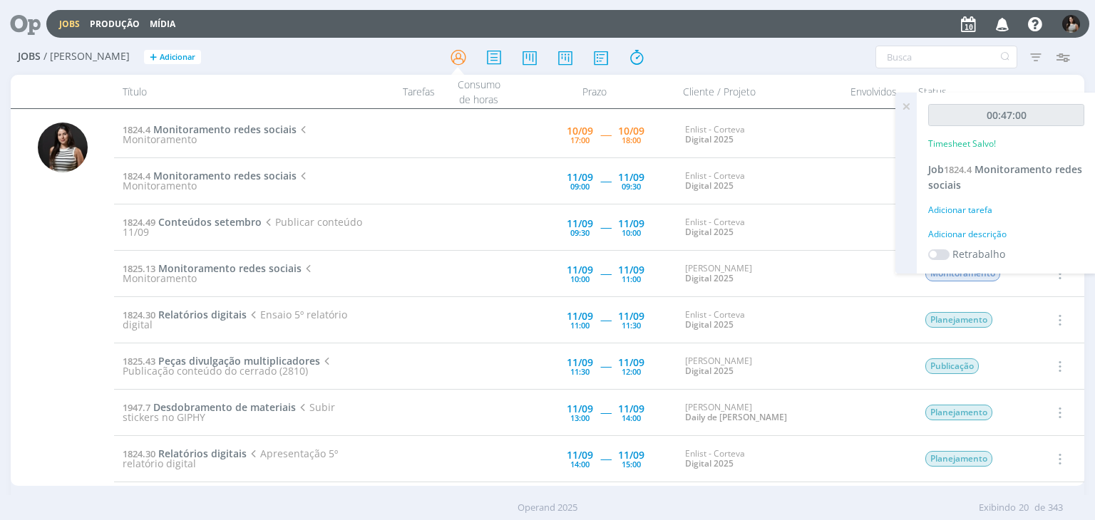
click at [909, 104] on icon at bounding box center [906, 107] width 26 height 28
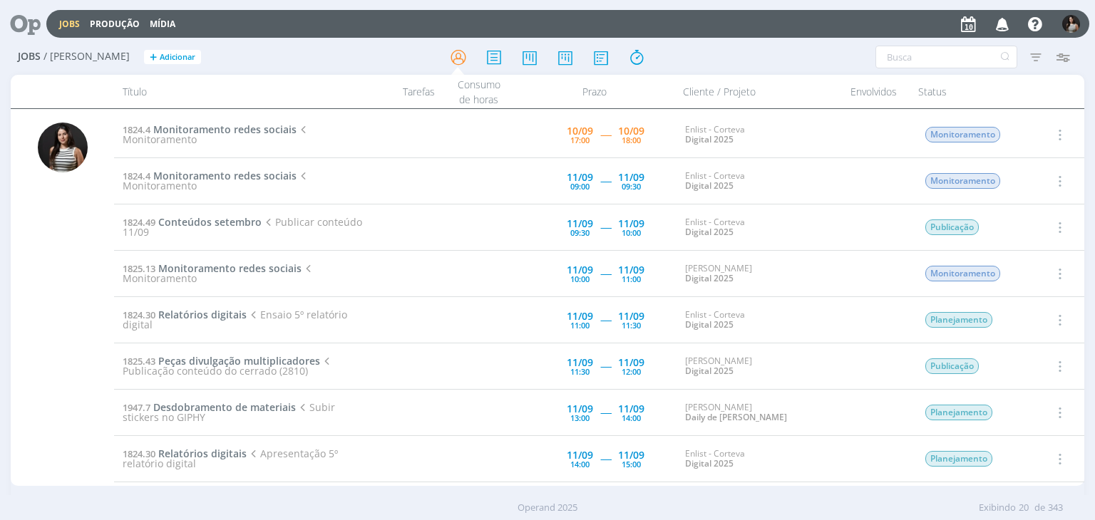
click at [1062, 131] on button "button" at bounding box center [1058, 135] width 34 height 24
click at [1018, 175] on link "Concluir" at bounding box center [1018, 181] width 113 height 23
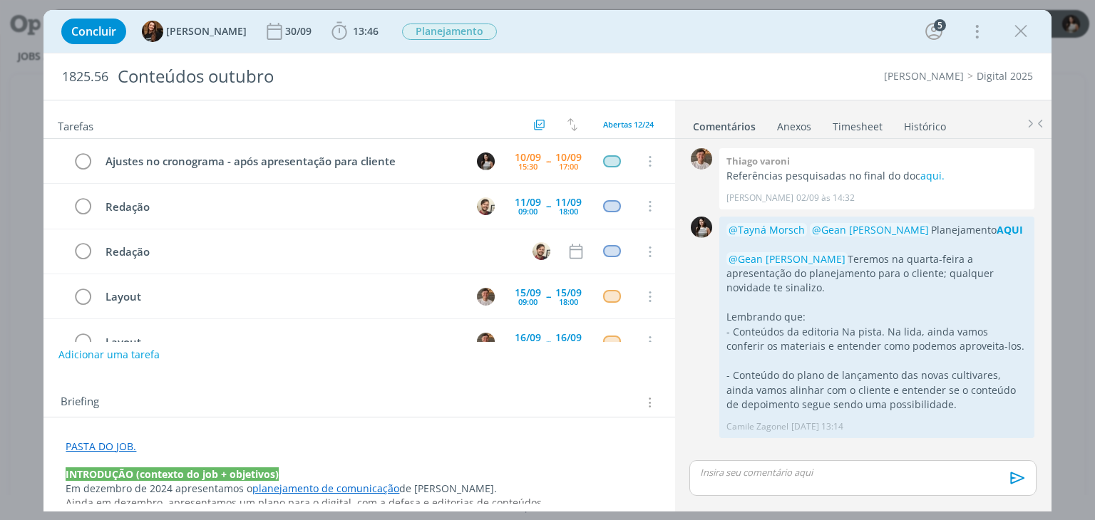
click at [855, 126] on link "Timesheet" at bounding box center [857, 123] width 51 height 21
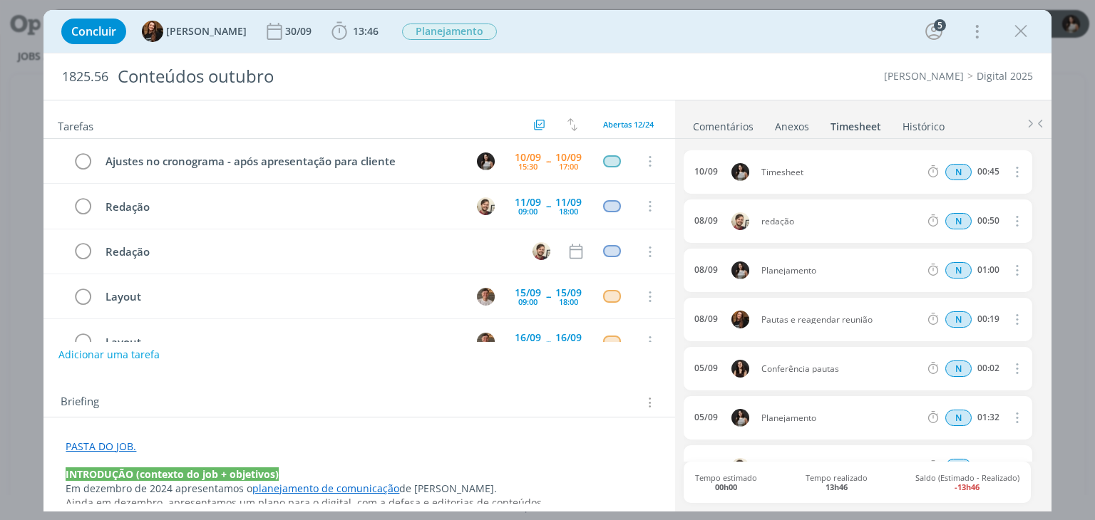
click at [1016, 171] on icon "dialog" at bounding box center [1016, 171] width 16 height 17
click at [983, 216] on link "Editar" at bounding box center [975, 218] width 113 height 23
drag, startPoint x: 821, startPoint y: 170, endPoint x: 738, endPoint y: 178, distance: 83.0
click at [738, 178] on div "10/09 16:13 Timesheet Selecione a tarefa N 00:45" at bounding box center [857, 171] width 348 height 43
click at [756, 115] on li "Comentários" at bounding box center [733, 123] width 82 height 21
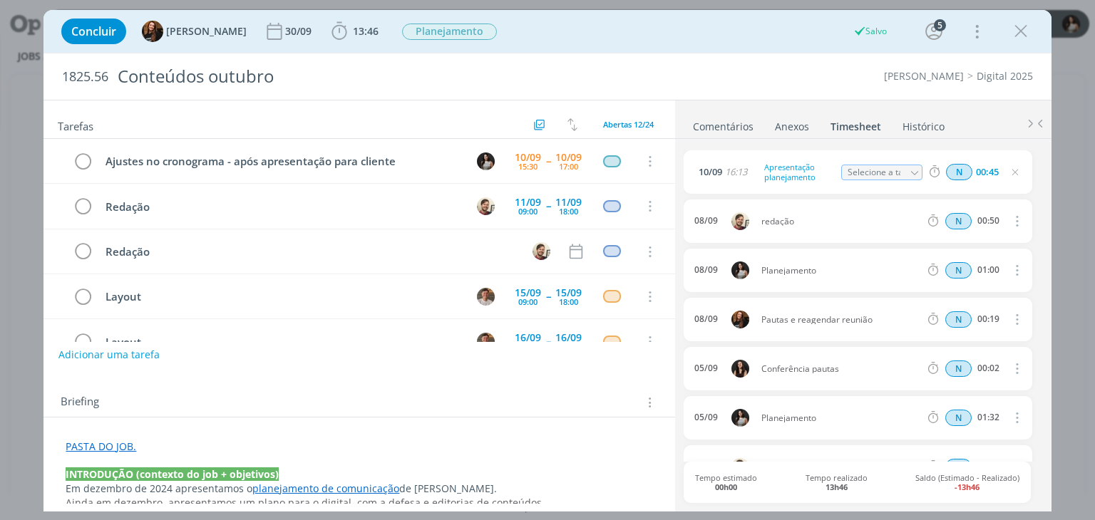
click at [738, 126] on link "Comentários" at bounding box center [723, 123] width 62 height 21
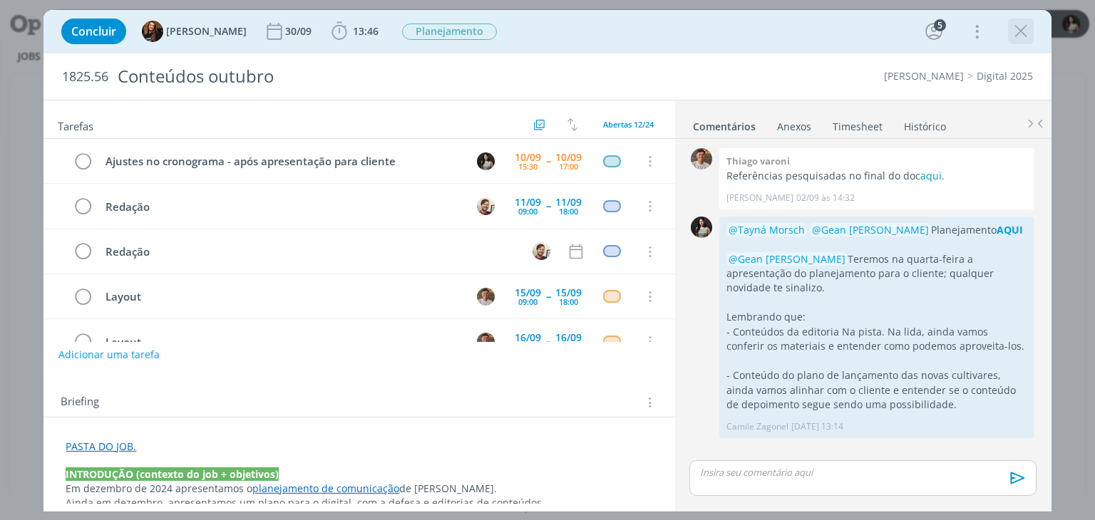
click at [1025, 32] on icon "dialog" at bounding box center [1020, 31] width 21 height 21
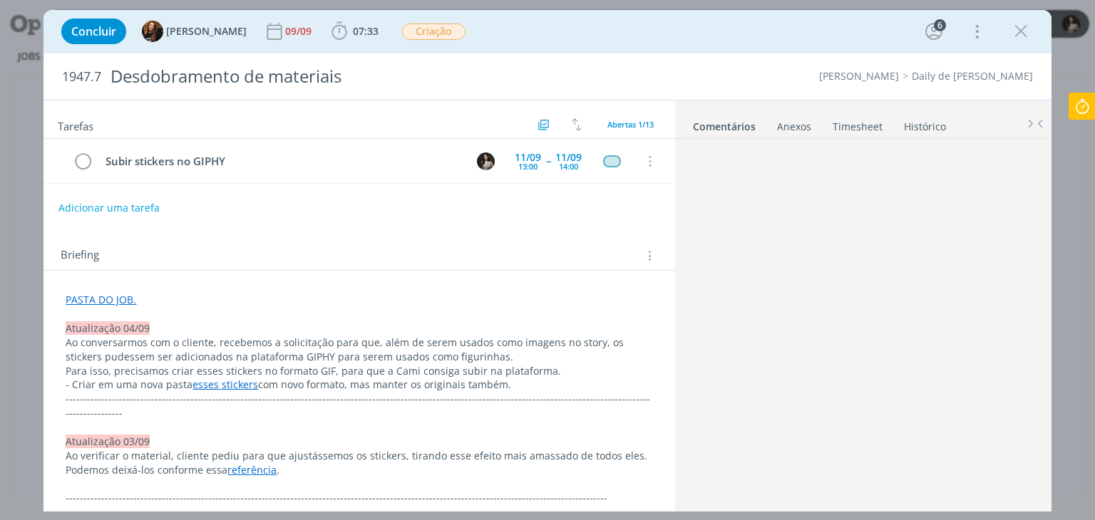
scroll to position [922, 0]
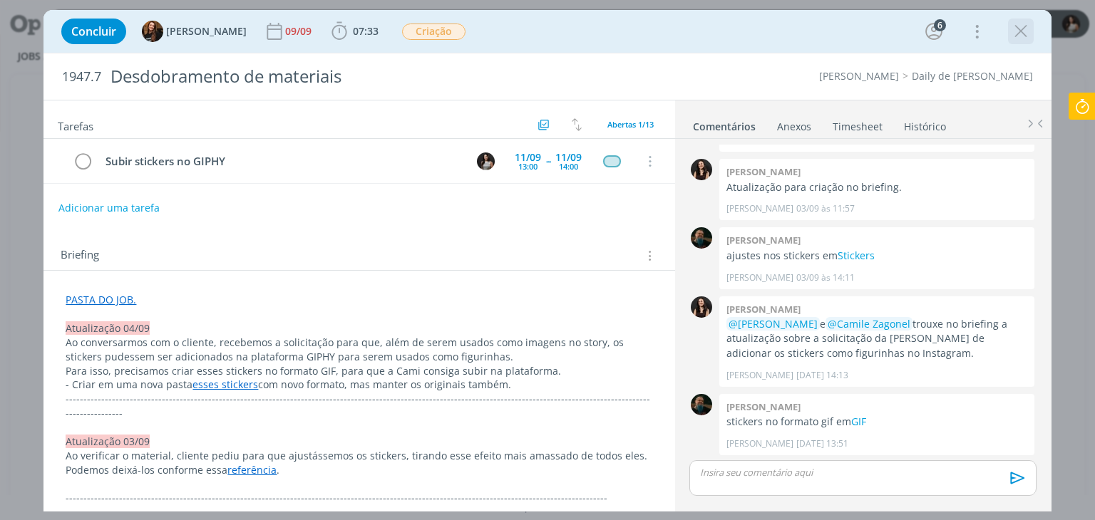
click at [1024, 32] on icon "dialog" at bounding box center [1020, 31] width 21 height 21
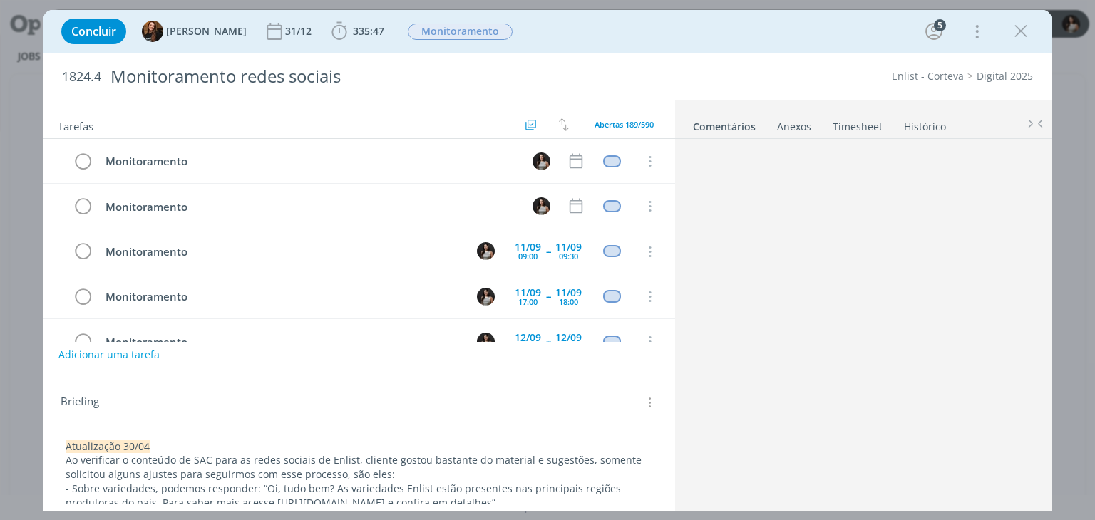
scroll to position [358, 0]
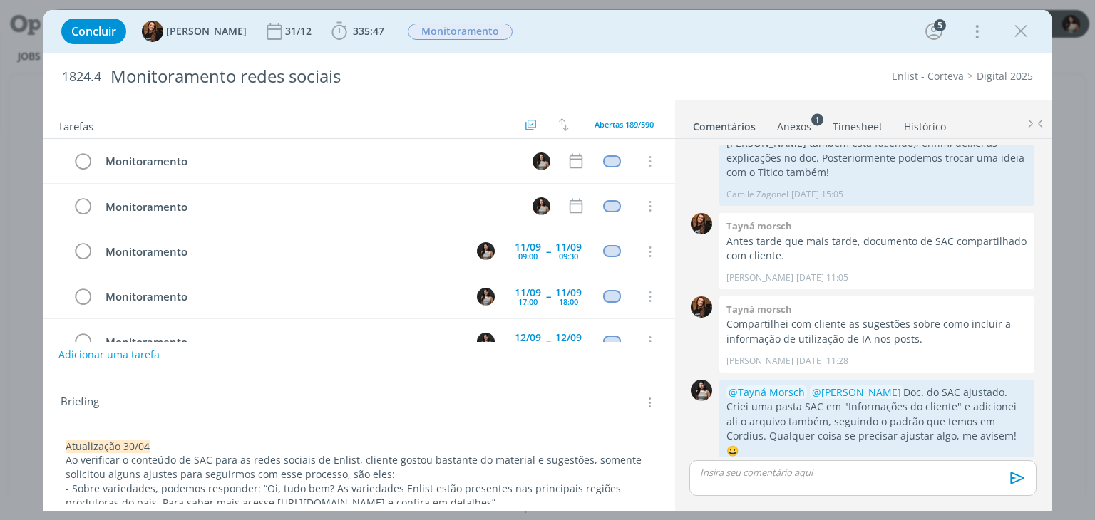
click at [857, 130] on link "Timesheet" at bounding box center [857, 123] width 51 height 21
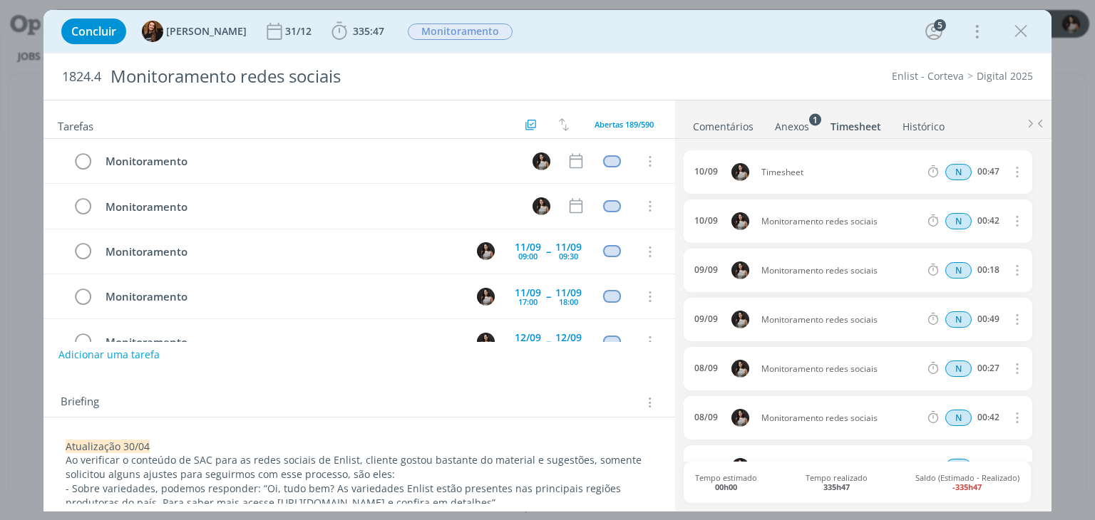
click at [1013, 170] on icon "dialog" at bounding box center [1016, 171] width 16 height 17
click at [988, 215] on link "Editar" at bounding box center [975, 218] width 113 height 23
drag, startPoint x: 795, startPoint y: 175, endPoint x: 743, endPoint y: 176, distance: 52.0
click at [743, 176] on div "10/09 17:50 Timesheet Selecione a tarefa N 00:47" at bounding box center [857, 171] width 348 height 43
click at [781, 93] on div "1824.4 Monitoramento redes sociais Enlist - Corteva Digital 2025" at bounding box center [546, 76] width 1007 height 46
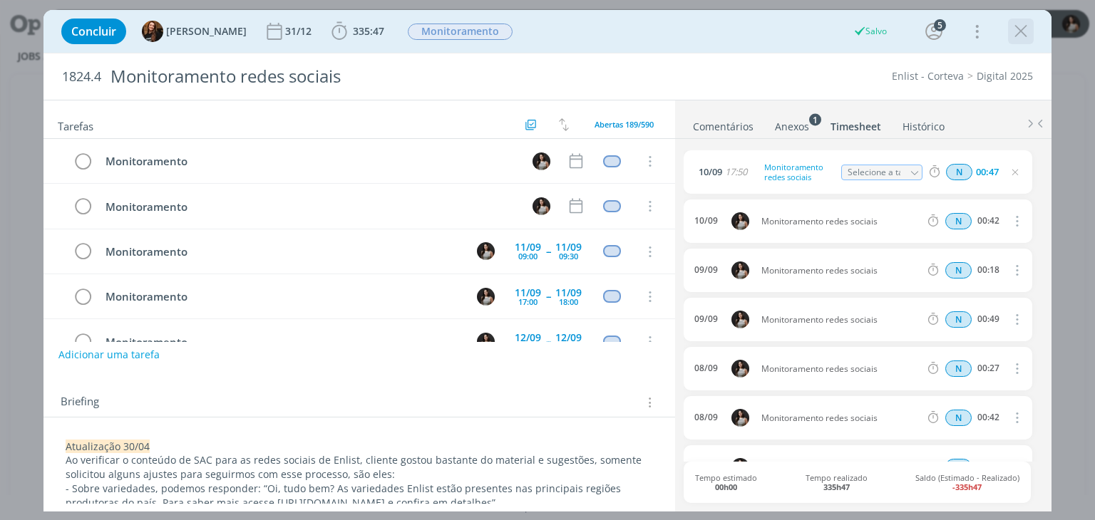
click at [1012, 36] on icon "dialog" at bounding box center [1020, 31] width 21 height 21
